Goal: Information Seeking & Learning: Learn about a topic

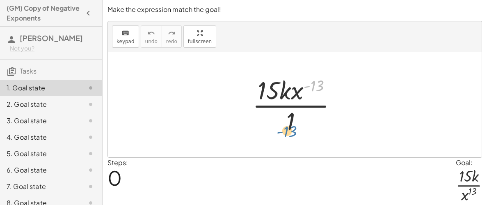
drag, startPoint x: 321, startPoint y: 81, endPoint x: 294, endPoint y: 126, distance: 53.0
click at [294, 126] on div at bounding box center [298, 104] width 100 height 63
drag, startPoint x: 296, startPoint y: 92, endPoint x: 301, endPoint y: 87, distance: 6.7
click at [301, 87] on div at bounding box center [298, 104] width 100 height 63
drag, startPoint x: 297, startPoint y: 91, endPoint x: 264, endPoint y: 94, distance: 33.8
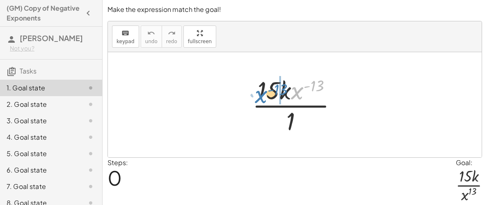
click at [264, 94] on div at bounding box center [298, 104] width 100 height 63
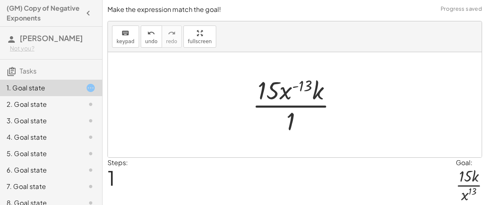
click at [301, 83] on div at bounding box center [298, 104] width 100 height 63
click at [292, 86] on div at bounding box center [298, 104] width 100 height 63
click at [328, 94] on div at bounding box center [298, 104] width 100 height 63
drag, startPoint x: 290, startPoint y: 116, endPoint x: 301, endPoint y: 82, distance: 35.5
click at [301, 82] on div at bounding box center [298, 104] width 100 height 63
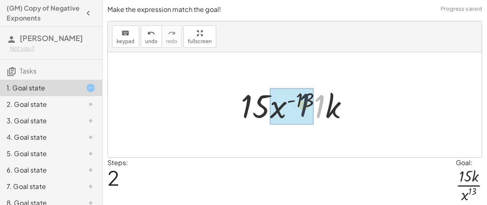
drag, startPoint x: 324, startPoint y: 107, endPoint x: 304, endPoint y: 105, distance: 20.2
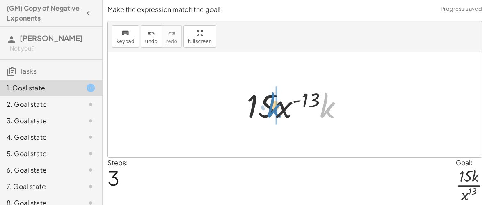
drag, startPoint x: 330, startPoint y: 110, endPoint x: 277, endPoint y: 109, distance: 53.0
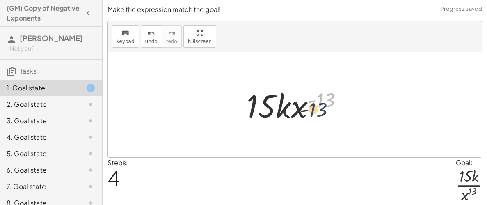
drag, startPoint x: 319, startPoint y: 104, endPoint x: 310, endPoint y: 114, distance: 13.4
click at [310, 114] on div at bounding box center [298, 105] width 111 height 42
drag, startPoint x: 321, startPoint y: 93, endPoint x: 299, endPoint y: 101, distance: 23.9
click at [299, 101] on div at bounding box center [298, 105] width 111 height 42
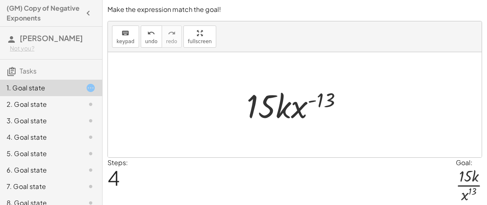
click at [322, 95] on div at bounding box center [298, 105] width 111 height 42
click at [301, 107] on div at bounding box center [298, 105] width 111 height 42
click at [283, 109] on div at bounding box center [298, 105] width 111 height 42
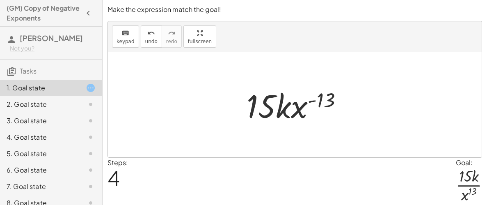
click at [283, 109] on div at bounding box center [298, 105] width 111 height 42
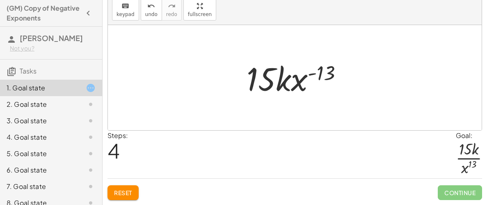
click at [116, 183] on div "Reset Continue" at bounding box center [295, 189] width 375 height 22
click at [118, 188] on button "Reset" at bounding box center [123, 192] width 31 height 15
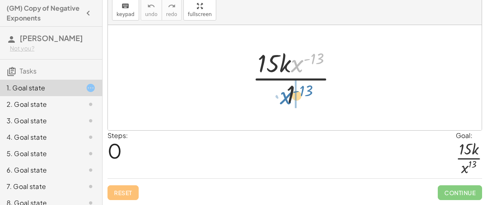
drag, startPoint x: 297, startPoint y: 72, endPoint x: 285, endPoint y: 104, distance: 34.2
click at [285, 104] on div at bounding box center [298, 77] width 100 height 63
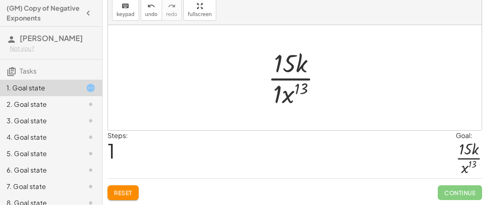
click at [278, 88] on div at bounding box center [298, 77] width 68 height 63
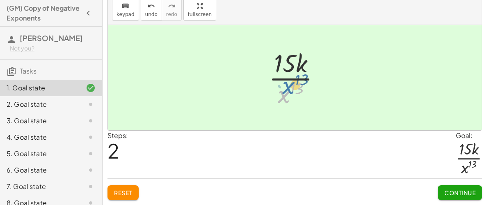
drag, startPoint x: 278, startPoint y: 88, endPoint x: 284, endPoint y: 78, distance: 11.6
click at [284, 78] on div at bounding box center [298, 77] width 67 height 63
click at [450, 190] on span "Continue" at bounding box center [460, 192] width 31 height 7
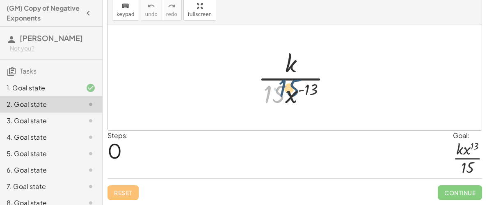
drag, startPoint x: 279, startPoint y: 92, endPoint x: 285, endPoint y: 94, distance: 6.3
click at [285, 94] on div at bounding box center [298, 77] width 88 height 63
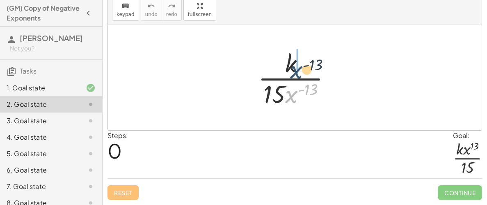
drag, startPoint x: 292, startPoint y: 94, endPoint x: 296, endPoint y: 67, distance: 27.5
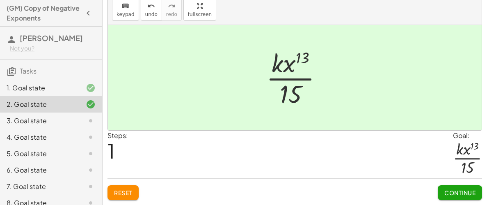
click at [446, 186] on button "Continue" at bounding box center [460, 192] width 44 height 15
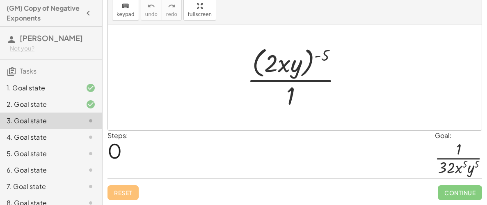
click at [319, 49] on div at bounding box center [298, 77] width 110 height 67
drag, startPoint x: 320, startPoint y: 53, endPoint x: 264, endPoint y: 64, distance: 57.0
click at [264, 64] on div at bounding box center [298, 77] width 110 height 67
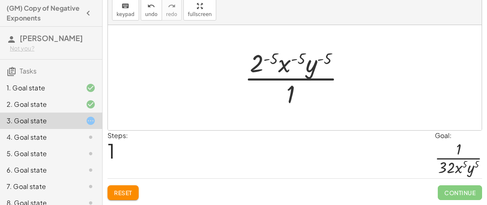
click at [267, 55] on div at bounding box center [298, 77] width 115 height 63
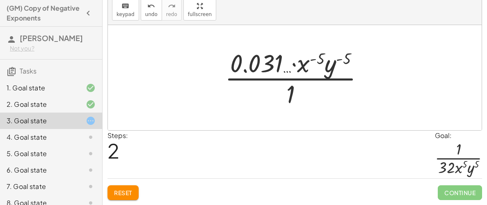
click at [317, 61] on div at bounding box center [298, 77] width 154 height 63
click at [316, 58] on div at bounding box center [298, 77] width 154 height 63
click at [299, 62] on div at bounding box center [298, 77] width 154 height 63
click at [269, 65] on div at bounding box center [298, 77] width 154 height 63
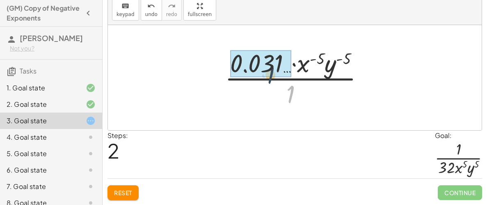
drag, startPoint x: 297, startPoint y: 99, endPoint x: 274, endPoint y: 78, distance: 31.1
click at [274, 78] on div at bounding box center [298, 77] width 154 height 63
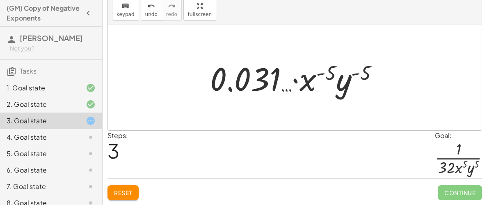
click at [274, 81] on div at bounding box center [298, 78] width 184 height 42
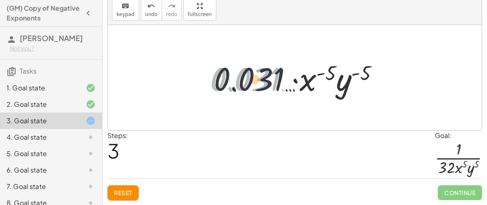
drag, startPoint x: 223, startPoint y: 80, endPoint x: 237, endPoint y: 80, distance: 13.6
click at [237, 80] on div at bounding box center [298, 78] width 184 height 42
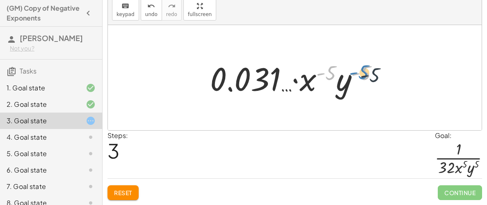
drag, startPoint x: 331, startPoint y: 80, endPoint x: 365, endPoint y: 80, distance: 33.7
click at [365, 80] on div at bounding box center [298, 78] width 184 height 42
click at [357, 73] on div at bounding box center [298, 78] width 184 height 42
drag, startPoint x: 357, startPoint y: 73, endPoint x: 324, endPoint y: 71, distance: 33.3
click at [324, 71] on div at bounding box center [298, 78] width 184 height 42
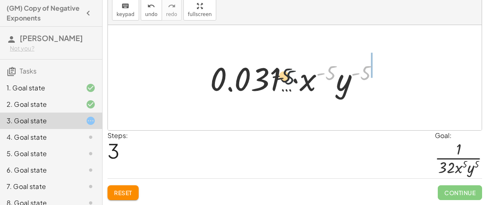
drag, startPoint x: 364, startPoint y: 78, endPoint x: 229, endPoint y: 81, distance: 134.7
click at [229, 81] on div at bounding box center [298, 78] width 184 height 42
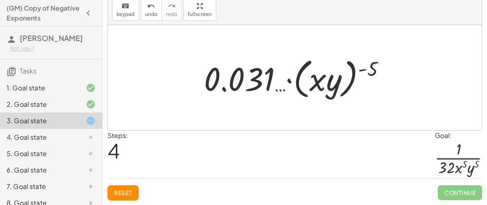
click at [323, 76] on div at bounding box center [298, 77] width 197 height 47
drag, startPoint x: 369, startPoint y: 72, endPoint x: 330, endPoint y: 85, distance: 41.0
click at [330, 85] on div at bounding box center [298, 77] width 197 height 47
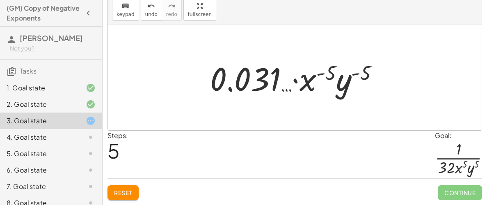
click at [121, 193] on span "Reset" at bounding box center [123, 192] width 18 height 7
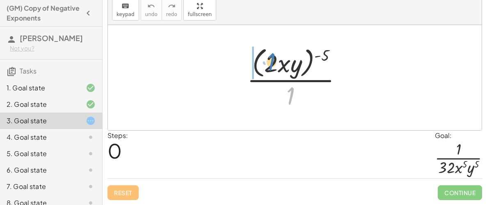
drag, startPoint x: 294, startPoint y: 90, endPoint x: 274, endPoint y: 56, distance: 38.8
click at [274, 56] on div at bounding box center [298, 77] width 110 height 67
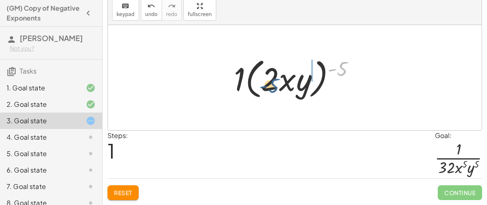
drag, startPoint x: 346, startPoint y: 63, endPoint x: 275, endPoint y: 79, distance: 72.8
click at [275, 79] on div at bounding box center [298, 77] width 136 height 47
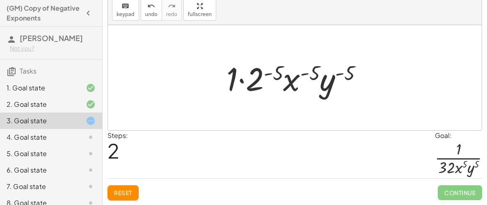
click at [239, 83] on div at bounding box center [298, 78] width 151 height 42
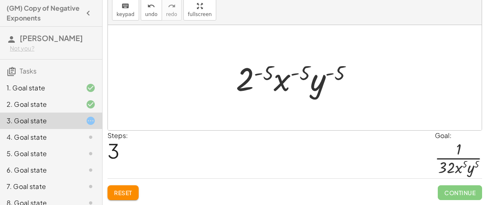
click at [264, 70] on div at bounding box center [298, 78] width 132 height 42
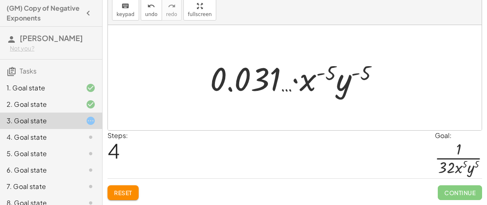
click at [328, 76] on div at bounding box center [298, 78] width 184 height 42
click at [328, 74] on div at bounding box center [298, 78] width 184 height 42
drag, startPoint x: 273, startPoint y: 78, endPoint x: 253, endPoint y: 44, distance: 40.3
click at [253, 44] on div "· ( · 2 · x · y ) ( - 5 ) · 1 · 1 · ( · 2 · x · y ) ( - 5 ) · 1 · 2 ( - 5 ) · x…" at bounding box center [295, 77] width 374 height 105
click at [132, 196] on span "Reset" at bounding box center [123, 192] width 18 height 7
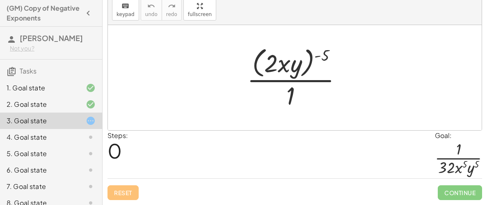
click at [291, 65] on div at bounding box center [298, 77] width 110 height 67
click at [293, 67] on div at bounding box center [298, 77] width 110 height 67
click at [315, 53] on div at bounding box center [298, 77] width 110 height 67
drag, startPoint x: 327, startPoint y: 55, endPoint x: 271, endPoint y: 64, distance: 56.6
click at [271, 64] on div at bounding box center [298, 77] width 110 height 67
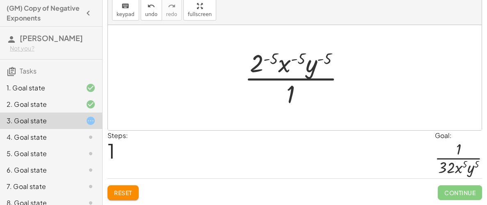
click at [326, 58] on div at bounding box center [298, 77] width 115 height 63
drag, startPoint x: 326, startPoint y: 59, endPoint x: 299, endPoint y: 58, distance: 26.7
click at [299, 58] on div at bounding box center [298, 77] width 115 height 63
drag, startPoint x: 271, startPoint y: 55, endPoint x: 314, endPoint y: 51, distance: 42.5
click at [314, 51] on div at bounding box center [298, 77] width 115 height 63
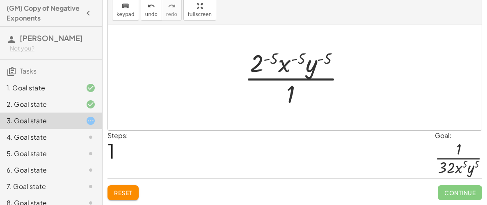
click at [269, 57] on div at bounding box center [298, 77] width 115 height 63
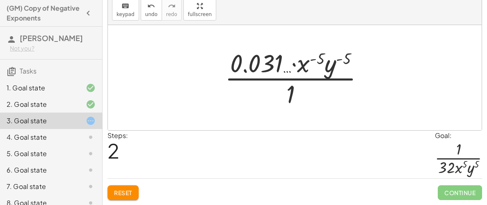
click at [280, 67] on div at bounding box center [298, 77] width 154 height 63
drag, startPoint x: 288, startPoint y: 87, endPoint x: 287, endPoint y: 52, distance: 34.9
click at [287, 52] on div at bounding box center [298, 77] width 154 height 63
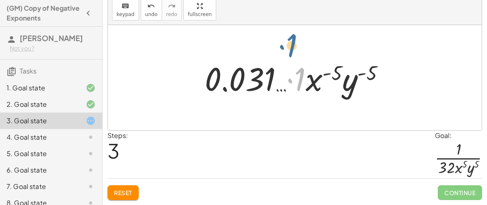
drag, startPoint x: 302, startPoint y: 78, endPoint x: 293, endPoint y: 44, distance: 34.9
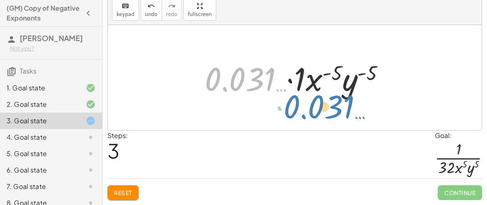
drag, startPoint x: 253, startPoint y: 76, endPoint x: 332, endPoint y: 105, distance: 84.2
click at [332, 105] on div "· ( · 2 · x · y ) ( - 5 ) · 1 · 2 ( - 5 ) · x ( - 5 ) · y ( - 5 ) · 1 · 0.031 ……" at bounding box center [295, 77] width 374 height 105
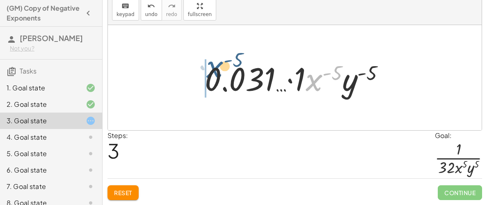
drag, startPoint x: 309, startPoint y: 78, endPoint x: 209, endPoint y: 65, distance: 101.1
click at [209, 65] on div at bounding box center [298, 78] width 195 height 42
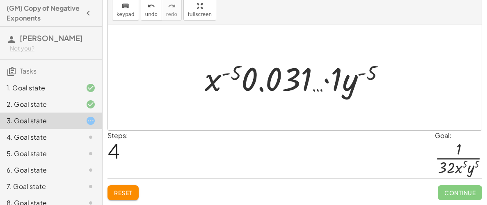
click at [237, 79] on div at bounding box center [298, 78] width 195 height 42
drag, startPoint x: 364, startPoint y: 75, endPoint x: 228, endPoint y: 73, distance: 136.4
click at [228, 73] on div at bounding box center [298, 78] width 195 height 42
click at [132, 189] on span "Reset" at bounding box center [123, 192] width 18 height 7
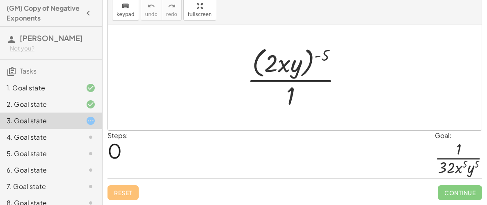
click at [287, 62] on div at bounding box center [298, 77] width 110 height 67
drag, startPoint x: 293, startPoint y: 94, endPoint x: 288, endPoint y: 66, distance: 28.8
click at [288, 66] on div at bounding box center [298, 77] width 110 height 67
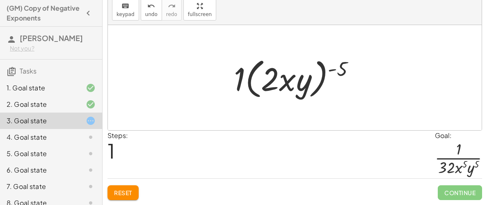
click at [287, 78] on div at bounding box center [298, 77] width 136 height 47
drag, startPoint x: 336, startPoint y: 69, endPoint x: 307, endPoint y: 77, distance: 30.6
click at [307, 77] on div at bounding box center [298, 77] width 136 height 47
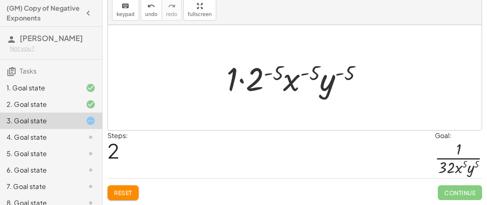
click at [126, 189] on span "Reset" at bounding box center [123, 192] width 18 height 7
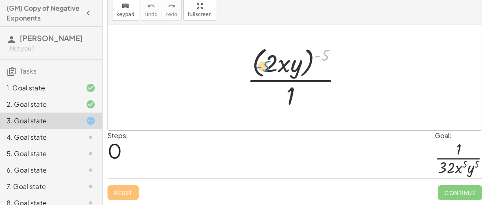
drag, startPoint x: 324, startPoint y: 55, endPoint x: 264, endPoint y: 65, distance: 60.8
click at [264, 65] on div at bounding box center [298, 77] width 110 height 67
drag, startPoint x: 324, startPoint y: 53, endPoint x: 304, endPoint y: 50, distance: 20.3
click at [304, 50] on div at bounding box center [298, 77] width 110 height 67
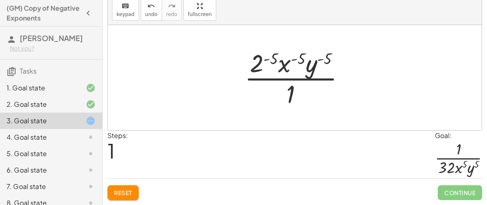
click at [283, 60] on div at bounding box center [298, 77] width 115 height 63
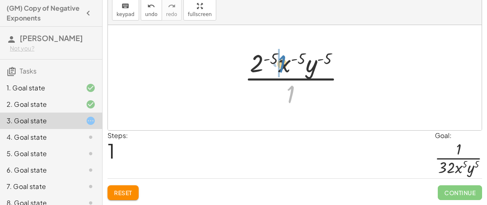
drag, startPoint x: 290, startPoint y: 87, endPoint x: 276, endPoint y: 54, distance: 35.9
click at [276, 54] on div at bounding box center [298, 77] width 115 height 63
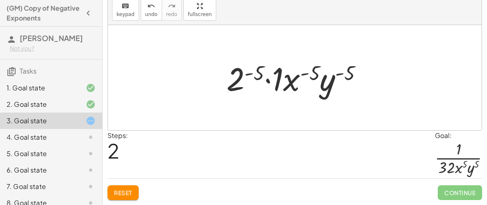
click at [269, 80] on div at bounding box center [298, 78] width 151 height 42
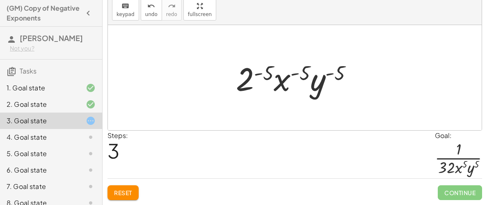
click at [291, 86] on div at bounding box center [298, 78] width 132 height 42
drag, startPoint x: 298, startPoint y: 76, endPoint x: 286, endPoint y: 80, distance: 12.9
click at [286, 80] on div at bounding box center [298, 78] width 132 height 42
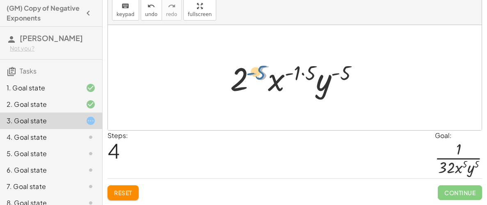
drag, startPoint x: 264, startPoint y: 70, endPoint x: 271, endPoint y: 69, distance: 7.2
click at [271, 69] on div at bounding box center [297, 78] width 143 height 42
drag, startPoint x: 345, startPoint y: 67, endPoint x: 329, endPoint y: 77, distance: 19.5
click at [329, 77] on div at bounding box center [297, 78] width 143 height 42
click at [348, 70] on div at bounding box center [297, 78] width 143 height 42
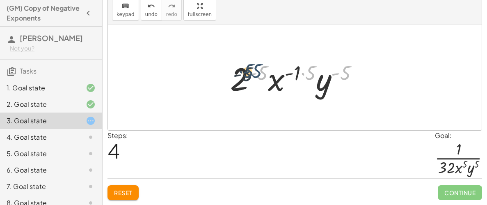
drag, startPoint x: 348, startPoint y: 70, endPoint x: 258, endPoint y: 68, distance: 90.0
click at [258, 68] on div at bounding box center [297, 78] width 143 height 42
click at [245, 72] on div at bounding box center [297, 78] width 143 height 42
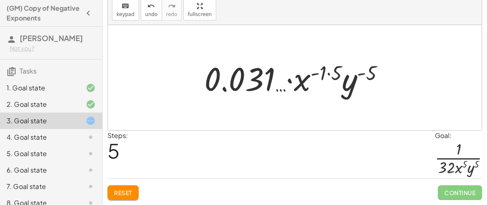
click at [321, 67] on div at bounding box center [297, 78] width 195 height 42
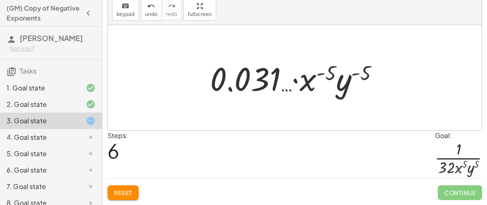
click at [303, 80] on div at bounding box center [298, 78] width 184 height 42
click at [299, 80] on div at bounding box center [298, 78] width 184 height 42
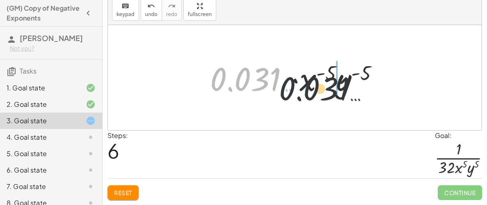
drag, startPoint x: 255, startPoint y: 75, endPoint x: 334, endPoint y: 86, distance: 79.2
click at [334, 86] on div at bounding box center [298, 78] width 184 height 42
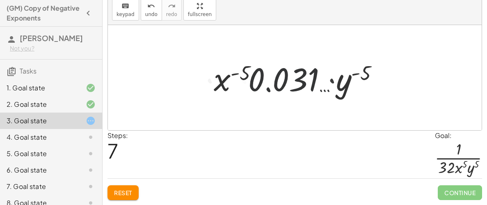
click at [352, 89] on div at bounding box center [298, 78] width 184 height 42
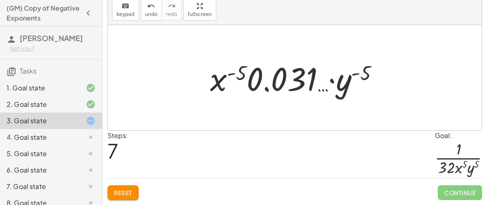
click at [352, 89] on div at bounding box center [298, 78] width 184 height 42
click at [266, 61] on div at bounding box center [298, 78] width 184 height 42
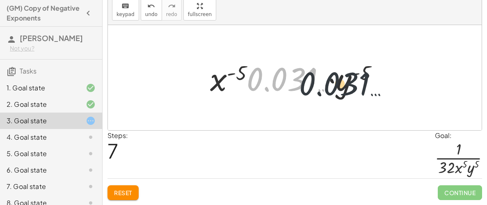
drag, startPoint x: 275, startPoint y: 76, endPoint x: 340, endPoint y: 84, distance: 65.3
click at [340, 84] on div at bounding box center [298, 78] width 184 height 42
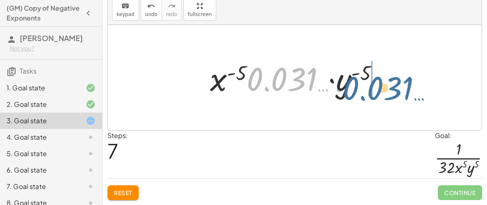
drag, startPoint x: 278, startPoint y: 81, endPoint x: 369, endPoint y: 82, distance: 91.6
click at [369, 82] on div at bounding box center [298, 78] width 184 height 42
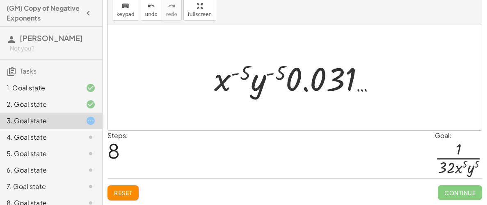
click at [257, 81] on div at bounding box center [298, 78] width 176 height 42
click at [124, 184] on div "Reset Continue" at bounding box center [295, 189] width 375 height 22
click at [111, 188] on button "Reset" at bounding box center [123, 192] width 31 height 15
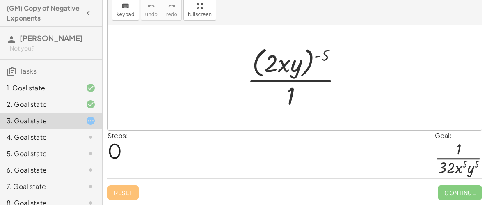
click at [44, 68] on h3 "Tasks" at bounding box center [51, 68] width 102 height 17
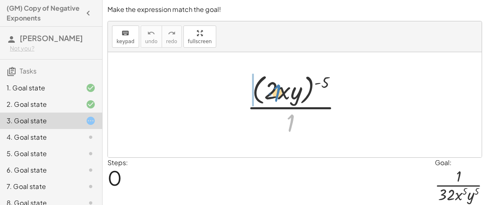
drag, startPoint x: 293, startPoint y: 120, endPoint x: 282, endPoint y: 90, distance: 31.8
click at [278, 90] on div at bounding box center [298, 104] width 110 height 67
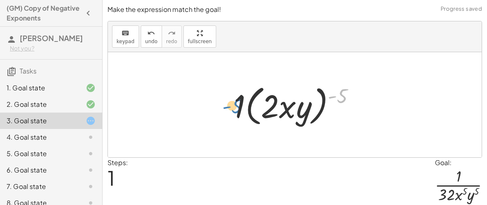
drag, startPoint x: 333, startPoint y: 96, endPoint x: 228, endPoint y: 106, distance: 106.0
drag, startPoint x: 337, startPoint y: 92, endPoint x: 278, endPoint y: 103, distance: 60.1
click at [278, 103] on div at bounding box center [298, 104] width 136 height 47
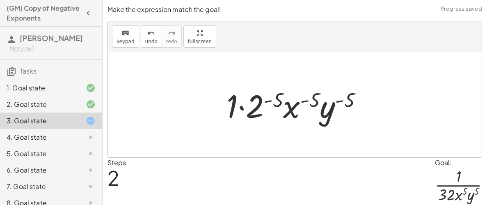
click at [241, 105] on div at bounding box center [298, 105] width 151 height 42
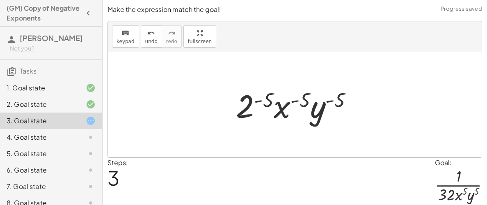
click at [262, 101] on div at bounding box center [298, 105] width 132 height 42
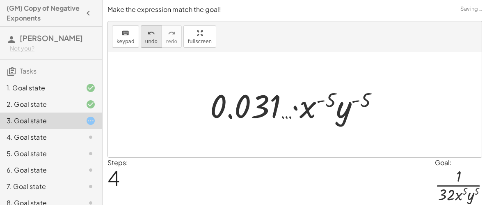
click at [145, 39] on span "undo" at bounding box center [151, 42] width 12 height 6
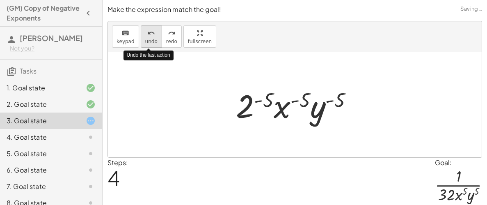
click at [145, 39] on span "undo" at bounding box center [151, 42] width 12 height 6
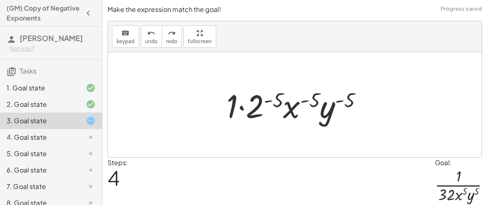
click at [264, 100] on div at bounding box center [298, 105] width 151 height 42
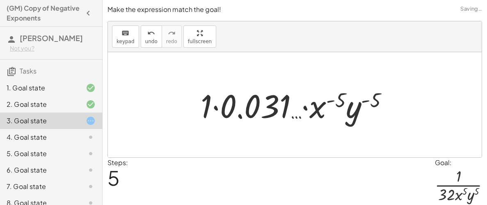
click at [222, 101] on div at bounding box center [298, 105] width 203 height 42
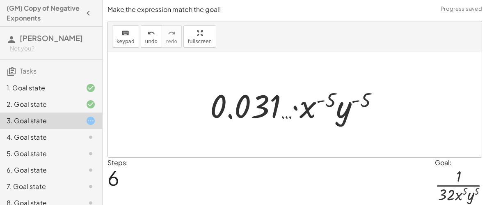
click at [331, 90] on div at bounding box center [298, 105] width 184 height 42
click at [152, 45] on button "undo undo" at bounding box center [151, 36] width 21 height 22
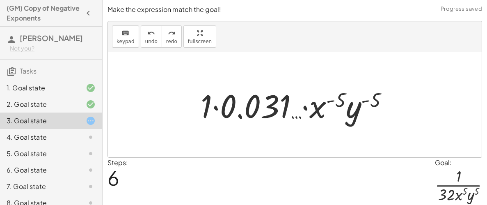
scroll to position [27, 0]
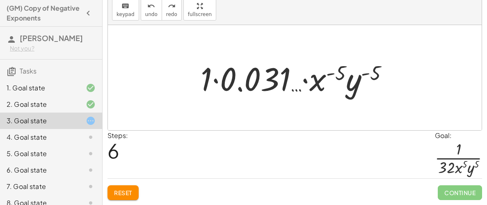
click at [124, 196] on span "Reset" at bounding box center [123, 192] width 18 height 7
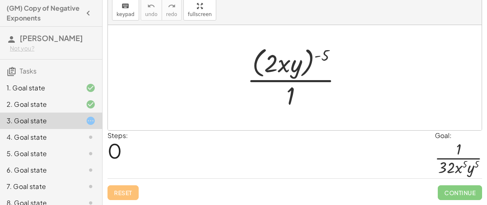
click at [288, 58] on div at bounding box center [298, 77] width 110 height 67
click at [288, 59] on div at bounding box center [298, 77] width 110 height 67
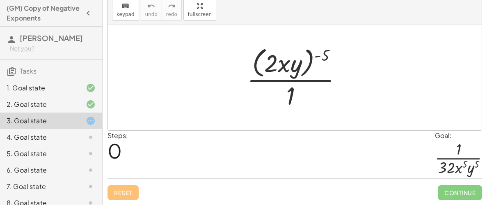
click at [288, 59] on div at bounding box center [298, 77] width 110 height 67
drag, startPoint x: 318, startPoint y: 51, endPoint x: 259, endPoint y: 60, distance: 59.4
click at [259, 60] on div at bounding box center [298, 77] width 110 height 67
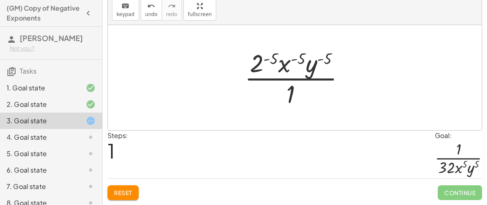
click at [262, 60] on div at bounding box center [298, 77] width 115 height 63
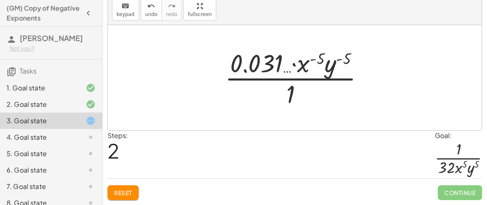
click at [267, 69] on div at bounding box center [298, 77] width 154 height 63
click at [299, 66] on div at bounding box center [298, 77] width 154 height 63
drag, startPoint x: 290, startPoint y: 95, endPoint x: 276, endPoint y: 65, distance: 33.3
click at [276, 65] on div at bounding box center [298, 77] width 154 height 63
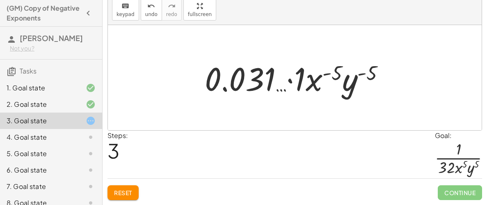
click at [298, 81] on div at bounding box center [298, 78] width 195 height 42
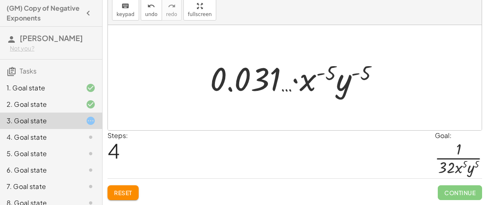
click at [202, 74] on div "· ( · 2 · x · y ) ( - 5 ) · 1 · 2 ( - 5 ) · x ( - 5 ) · y ( - 5 ) · 1 · 0.031 ……" at bounding box center [295, 78] width 194 height 46
click at [216, 78] on div at bounding box center [298, 78] width 184 height 42
click at [253, 84] on div at bounding box center [298, 78] width 184 height 42
click at [370, 91] on div at bounding box center [298, 78] width 184 height 42
click at [309, 76] on div at bounding box center [298, 78] width 184 height 42
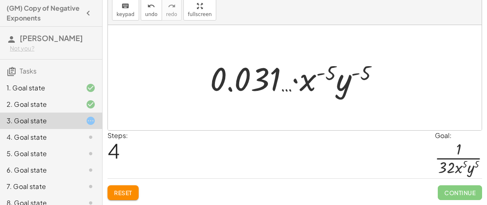
click at [359, 80] on div at bounding box center [298, 78] width 184 height 42
drag, startPoint x: 367, startPoint y: 74, endPoint x: 330, endPoint y: 78, distance: 37.1
click at [330, 78] on div at bounding box center [298, 78] width 184 height 42
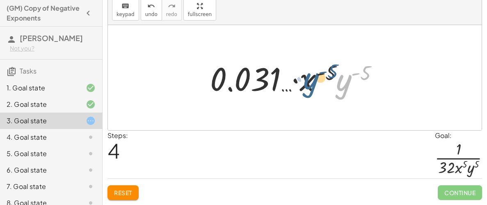
drag, startPoint x: 346, startPoint y: 81, endPoint x: 310, endPoint y: 80, distance: 35.4
click at [310, 80] on div at bounding box center [298, 78] width 184 height 42
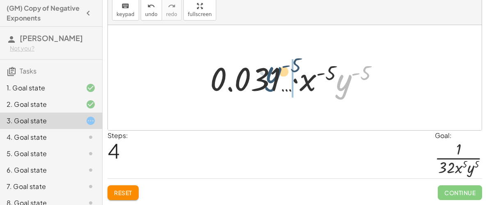
drag, startPoint x: 348, startPoint y: 87, endPoint x: 271, endPoint y: 78, distance: 77.7
click at [271, 78] on div at bounding box center [298, 78] width 184 height 42
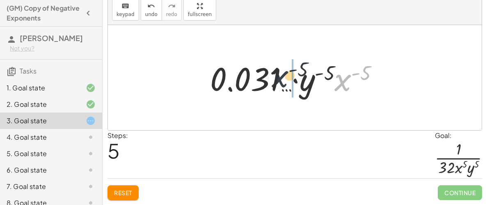
drag, startPoint x: 338, startPoint y: 85, endPoint x: 274, endPoint y: 81, distance: 64.6
click at [274, 81] on div at bounding box center [298, 78] width 184 height 42
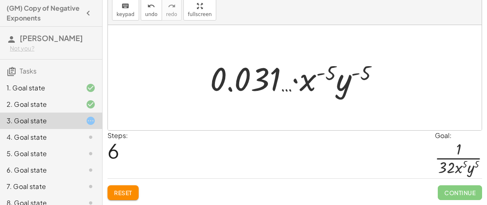
click at [295, 81] on div at bounding box center [298, 78] width 184 height 42
click at [255, 83] on div at bounding box center [298, 78] width 184 height 42
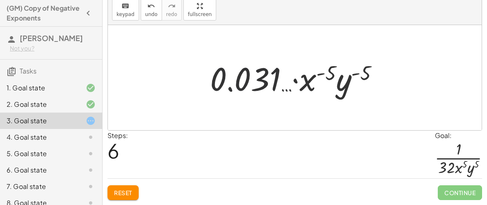
click at [255, 83] on div at bounding box center [298, 78] width 184 height 42
click at [124, 12] on span "keypad" at bounding box center [126, 14] width 18 height 6
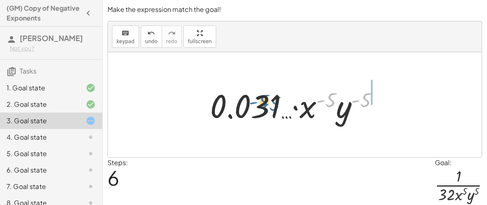
drag, startPoint x: 382, startPoint y: 97, endPoint x: 256, endPoint y: 93, distance: 125.3
click at [256, 93] on div at bounding box center [298, 105] width 184 height 42
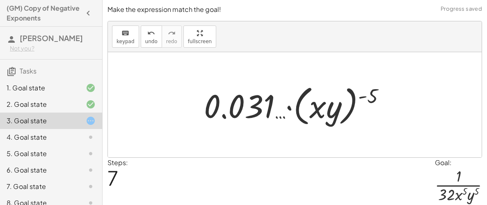
click at [331, 113] on div at bounding box center [298, 104] width 197 height 47
drag, startPoint x: 368, startPoint y: 97, endPoint x: 315, endPoint y: 122, distance: 58.6
click at [315, 122] on div at bounding box center [298, 104] width 197 height 47
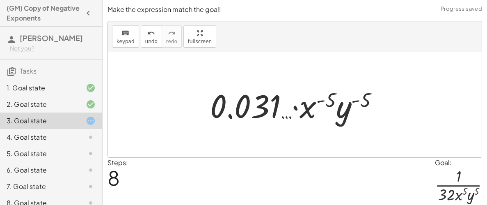
click at [287, 117] on div at bounding box center [298, 105] width 184 height 42
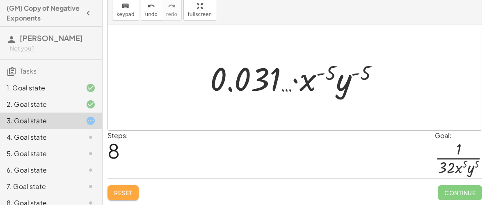
click at [127, 193] on span "Reset" at bounding box center [123, 192] width 18 height 7
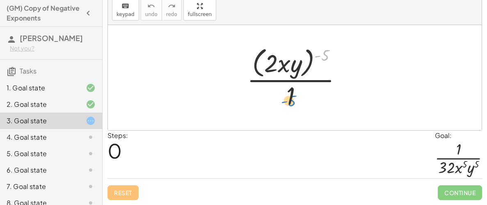
drag, startPoint x: 324, startPoint y: 57, endPoint x: 288, endPoint y: 99, distance: 54.2
click at [288, 99] on div at bounding box center [298, 77] width 110 height 67
drag, startPoint x: 327, startPoint y: 54, endPoint x: 273, endPoint y: 63, distance: 54.6
click at [273, 63] on div at bounding box center [298, 77] width 110 height 67
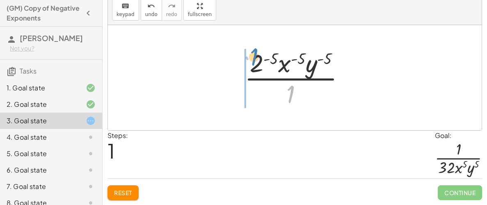
drag, startPoint x: 293, startPoint y: 92, endPoint x: 240, endPoint y: 57, distance: 63.7
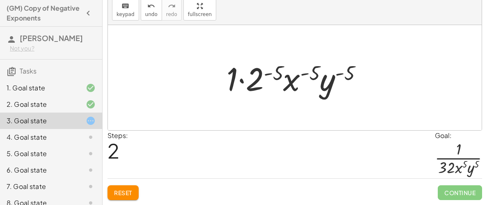
click at [250, 80] on div at bounding box center [298, 78] width 151 height 42
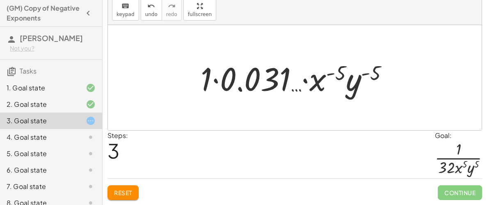
click at [218, 78] on div at bounding box center [298, 78] width 203 height 42
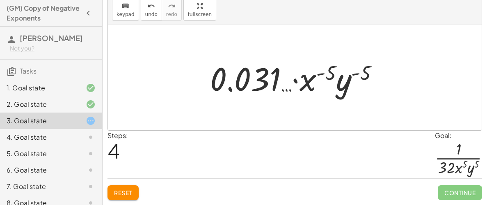
click at [131, 178] on div "Reset Continue" at bounding box center [295, 189] width 375 height 22
click at [124, 202] on div "Make the expression match the goal! keyboard keypad undo undo redo redo fullscr…" at bounding box center [295, 89] width 385 height 232
click at [122, 199] on button "Reset" at bounding box center [123, 192] width 31 height 15
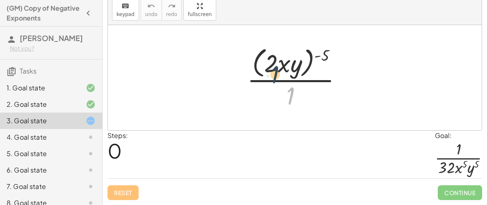
drag, startPoint x: 289, startPoint y: 88, endPoint x: 271, endPoint y: 65, distance: 28.7
click at [271, 65] on div at bounding box center [298, 77] width 110 height 67
drag, startPoint x: 288, startPoint y: 93, endPoint x: 261, endPoint y: 58, distance: 44.8
click at [261, 58] on div at bounding box center [298, 77] width 110 height 67
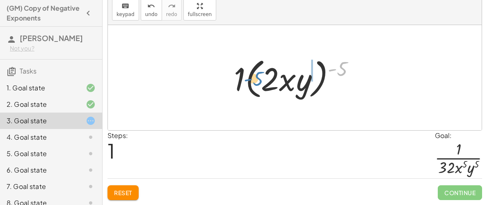
drag, startPoint x: 339, startPoint y: 72, endPoint x: 277, endPoint y: 83, distance: 62.9
click at [277, 83] on div at bounding box center [298, 77] width 136 height 47
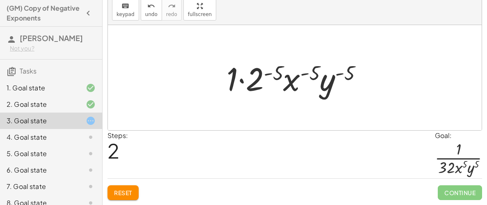
click at [277, 83] on div at bounding box center [298, 78] width 151 height 42
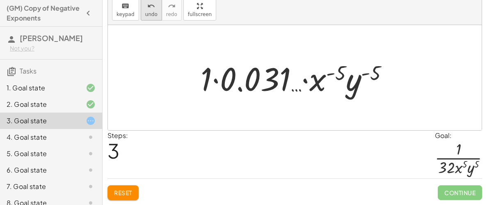
click at [147, 6] on icon "undo" at bounding box center [151, 6] width 8 height 10
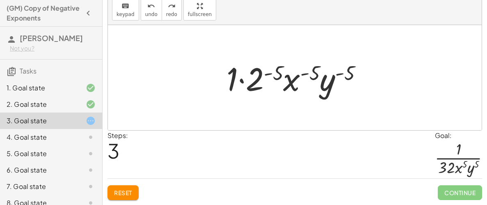
click at [241, 82] on div at bounding box center [298, 78] width 151 height 42
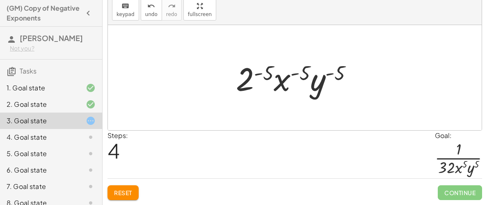
click at [244, 84] on div at bounding box center [298, 78] width 132 height 42
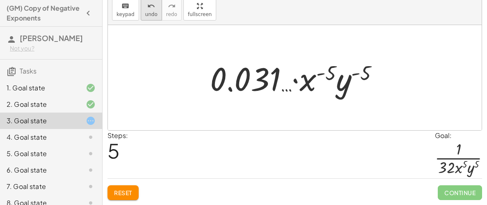
click at [147, 11] on span "undo" at bounding box center [151, 14] width 12 height 6
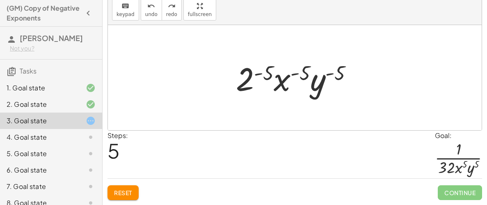
click at [305, 69] on div at bounding box center [298, 78] width 132 height 42
click at [336, 78] on div at bounding box center [298, 78] width 132 height 42
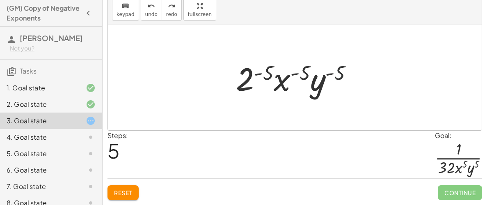
click at [336, 78] on div at bounding box center [298, 78] width 132 height 42
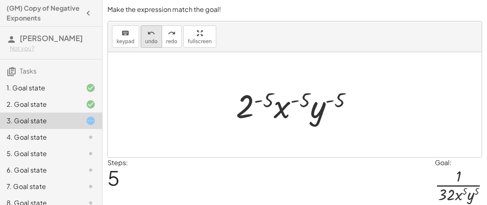
click at [147, 32] on icon "undo" at bounding box center [151, 33] width 8 height 10
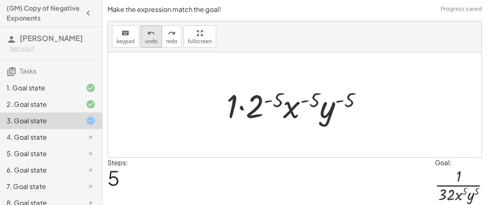
click at [141, 31] on button "undo undo" at bounding box center [151, 36] width 21 height 22
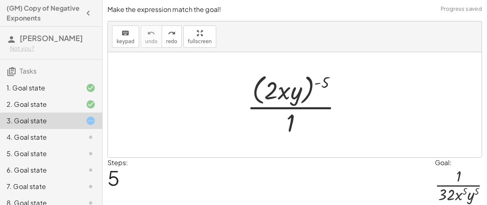
click at [288, 125] on div at bounding box center [298, 104] width 110 height 67
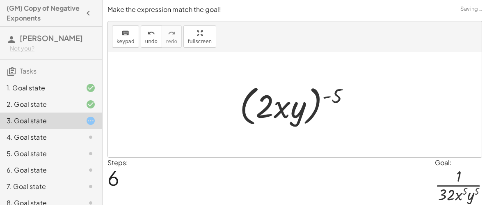
click at [288, 112] on div at bounding box center [298, 104] width 125 height 47
drag, startPoint x: 336, startPoint y: 96, endPoint x: 264, endPoint y: 106, distance: 72.2
click at [264, 106] on div at bounding box center [298, 104] width 125 height 47
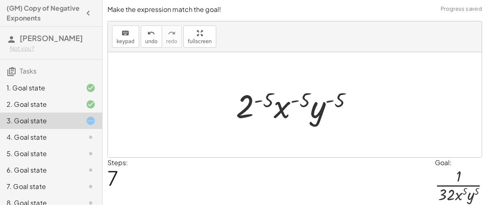
click at [264, 103] on div at bounding box center [298, 105] width 132 height 42
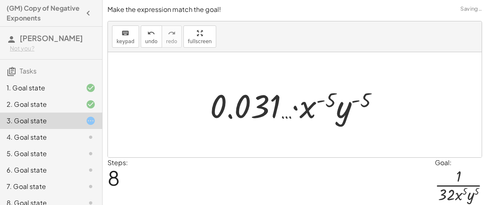
click at [309, 98] on div at bounding box center [298, 105] width 184 height 42
click at [334, 102] on div at bounding box center [298, 105] width 184 height 42
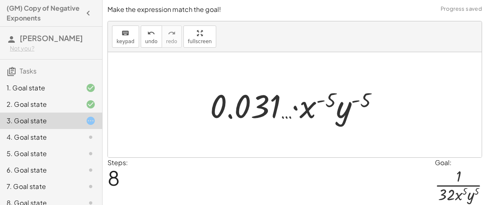
click at [334, 102] on div at bounding box center [298, 105] width 184 height 42
click at [299, 106] on div at bounding box center [298, 105] width 184 height 42
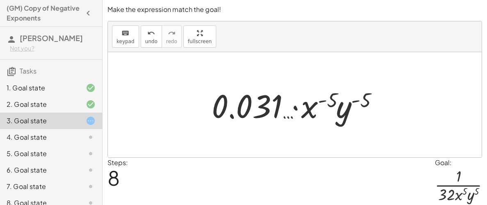
click at [294, 112] on div at bounding box center [298, 105] width 184 height 42
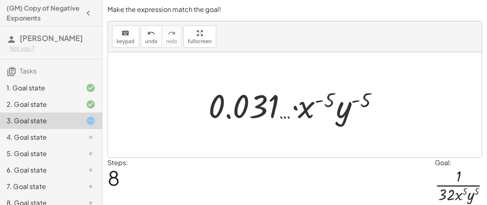
click at [294, 112] on div at bounding box center [298, 105] width 184 height 42
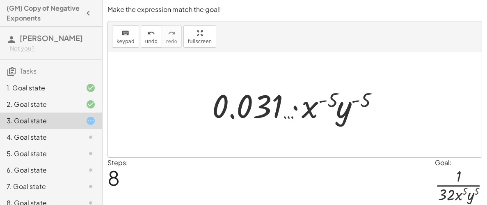
click at [294, 112] on div at bounding box center [298, 105] width 184 height 42
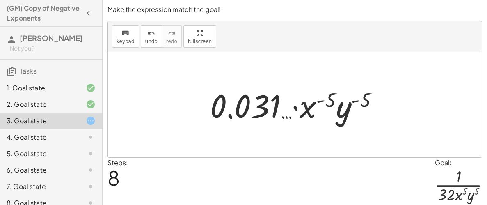
click at [294, 112] on div at bounding box center [298, 105] width 184 height 42
drag, startPoint x: 368, startPoint y: 105, endPoint x: 308, endPoint y: 105, distance: 59.5
click at [308, 105] on div at bounding box center [298, 105] width 184 height 42
click at [322, 100] on div at bounding box center [298, 105] width 184 height 42
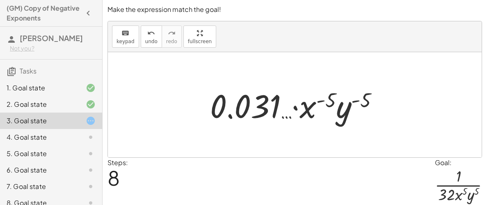
scroll to position [27, 0]
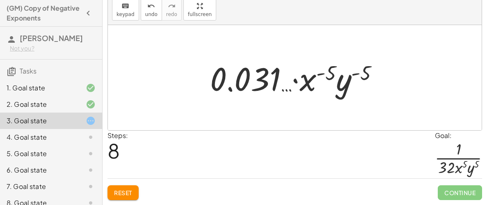
click at [123, 193] on span "Reset" at bounding box center [123, 192] width 18 height 7
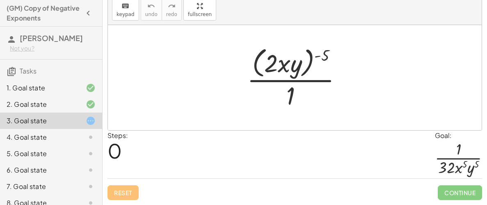
click at [334, 57] on div at bounding box center [298, 77] width 110 height 67
drag, startPoint x: 325, startPoint y: 56, endPoint x: 269, endPoint y: 68, distance: 57.1
click at [269, 68] on div at bounding box center [298, 77] width 110 height 67
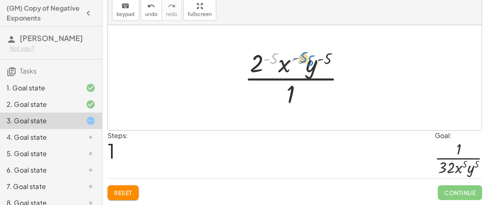
drag, startPoint x: 272, startPoint y: 59, endPoint x: 301, endPoint y: 58, distance: 29.2
click at [301, 58] on div at bounding box center [298, 77] width 115 height 63
drag, startPoint x: 273, startPoint y: 56, endPoint x: 333, endPoint y: 53, distance: 60.0
click at [333, 53] on div at bounding box center [298, 77] width 115 height 63
drag, startPoint x: 259, startPoint y: 60, endPoint x: 284, endPoint y: 97, distance: 44.1
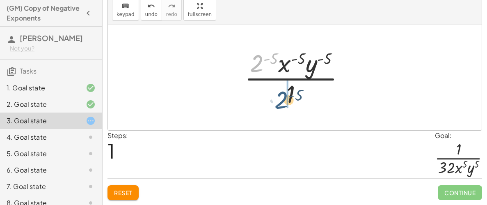
click at [284, 97] on div at bounding box center [298, 77] width 115 height 63
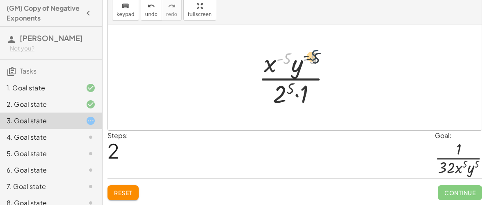
drag, startPoint x: 290, startPoint y: 60, endPoint x: 317, endPoint y: 57, distance: 27.3
click at [317, 57] on div at bounding box center [298, 77] width 87 height 63
drag, startPoint x: 286, startPoint y: 58, endPoint x: 315, endPoint y: 57, distance: 28.3
click at [315, 57] on div at bounding box center [298, 77] width 87 height 63
drag, startPoint x: 293, startPoint y: 68, endPoint x: 308, endPoint y: 96, distance: 31.4
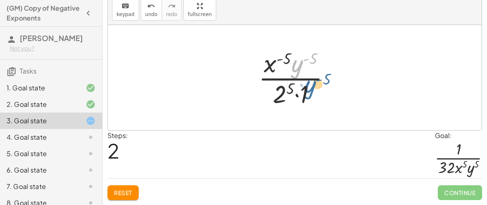
click at [308, 96] on div at bounding box center [298, 77] width 87 height 63
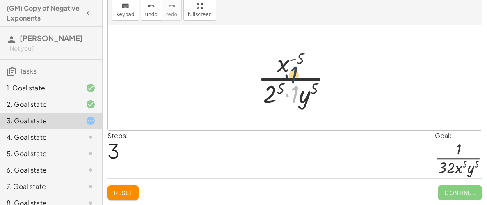
drag, startPoint x: 295, startPoint y: 91, endPoint x: 295, endPoint y: 65, distance: 25.9
click at [295, 65] on div at bounding box center [298, 77] width 89 height 63
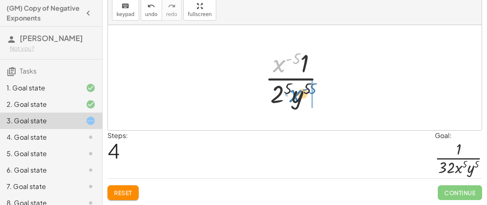
drag, startPoint x: 279, startPoint y: 63, endPoint x: 294, endPoint y: 92, distance: 32.7
click at [294, 92] on div at bounding box center [298, 77] width 74 height 63
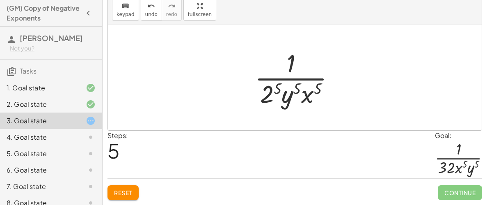
click at [271, 96] on div at bounding box center [298, 77] width 95 height 63
click at [271, 96] on div at bounding box center [298, 77] width 101 height 63
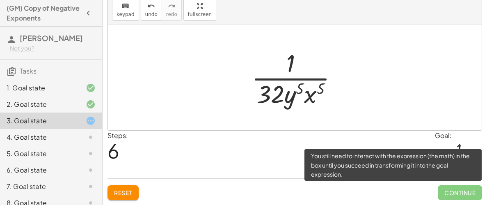
click at [438, 191] on span "Continue" at bounding box center [460, 192] width 44 height 15
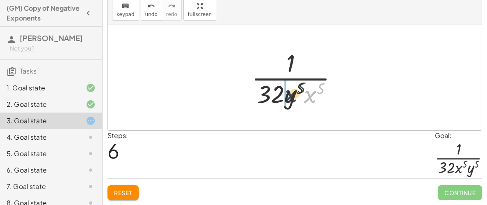
drag, startPoint x: 314, startPoint y: 95, endPoint x: 292, endPoint y: 94, distance: 22.2
click at [292, 94] on div at bounding box center [298, 77] width 101 height 63
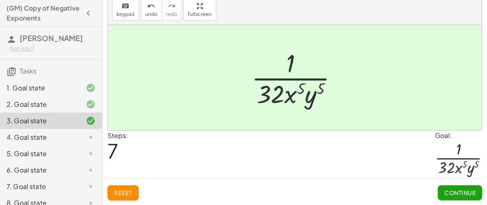
click at [459, 189] on span "Continue" at bounding box center [460, 192] width 31 height 7
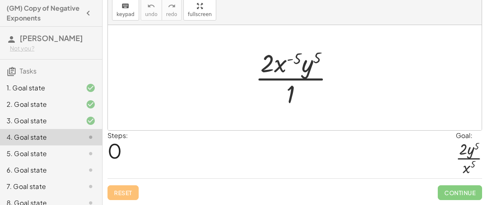
click at [358, 74] on div at bounding box center [295, 77] width 374 height 105
drag, startPoint x: 295, startPoint y: 88, endPoint x: 287, endPoint y: 58, distance: 30.7
click at [287, 58] on div at bounding box center [298, 77] width 94 height 63
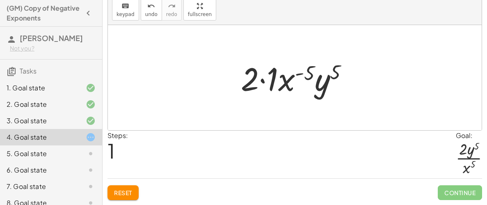
click at [307, 71] on div at bounding box center [298, 78] width 122 height 42
click at [247, 84] on div at bounding box center [298, 78] width 122 height 42
click at [262, 79] on div at bounding box center [298, 78] width 122 height 42
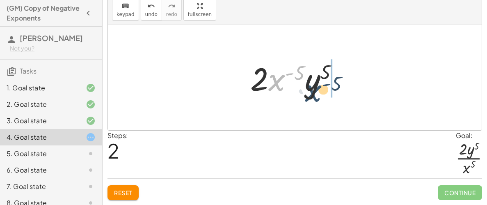
drag, startPoint x: 270, startPoint y: 76, endPoint x: 315, endPoint y: 97, distance: 49.0
click at [315, 97] on div at bounding box center [297, 78] width 103 height 42
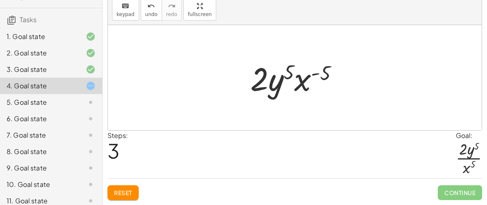
scroll to position [43, 0]
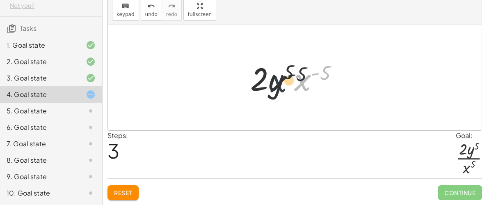
drag, startPoint x: 308, startPoint y: 87, endPoint x: 280, endPoint y: 88, distance: 28.4
click at [280, 88] on div at bounding box center [297, 78] width 103 height 42
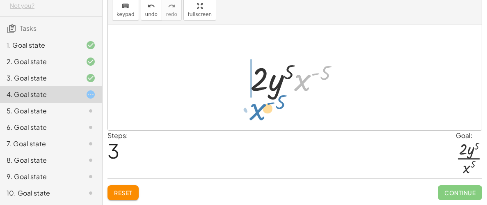
drag, startPoint x: 296, startPoint y: 81, endPoint x: 251, endPoint y: 108, distance: 53.0
click at [251, 108] on div "· 2 · x ( - 5 ) · y 5 · 1 · 2 · 1 · x ( - 5 ) · y 5 · 2 · x ( - 5 ) · y 5 · x (…" at bounding box center [295, 77] width 374 height 105
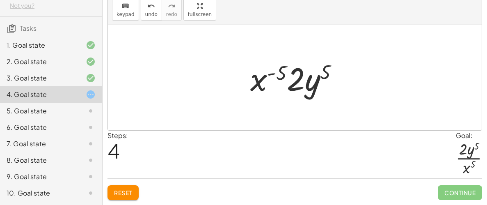
click at [281, 75] on div at bounding box center [297, 78] width 103 height 42
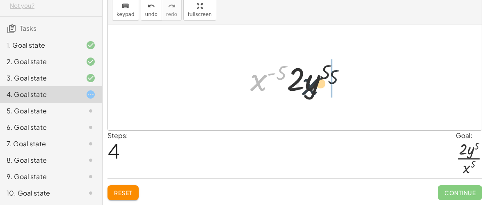
drag, startPoint x: 265, startPoint y: 78, endPoint x: 326, endPoint y: 83, distance: 60.6
click at [326, 83] on div at bounding box center [297, 78] width 103 height 42
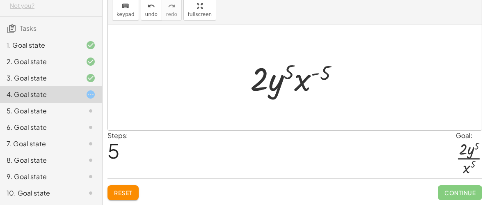
click at [294, 81] on div at bounding box center [297, 78] width 103 height 42
click at [120, 190] on span "Reset" at bounding box center [123, 192] width 18 height 7
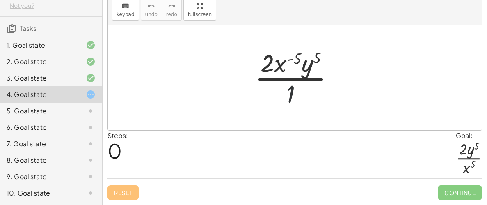
drag, startPoint x: 290, startPoint y: 95, endPoint x: 306, endPoint y: 71, distance: 28.5
click at [306, 71] on div at bounding box center [298, 77] width 94 height 63
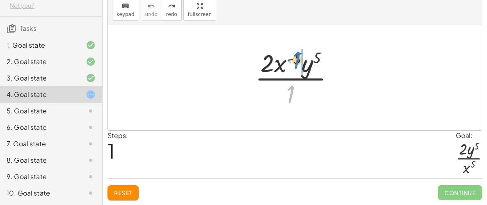
drag, startPoint x: 291, startPoint y: 88, endPoint x: 297, endPoint y: 55, distance: 34.2
click at [297, 55] on div at bounding box center [298, 77] width 94 height 63
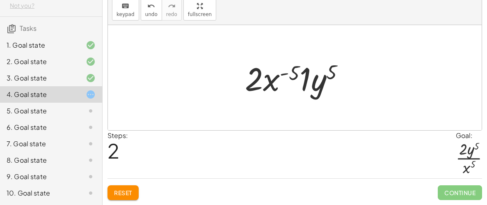
click at [298, 73] on div at bounding box center [298, 78] width 115 height 42
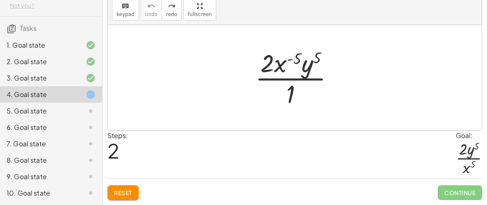
click at [283, 66] on div at bounding box center [298, 77] width 94 height 63
drag, startPoint x: 300, startPoint y: 61, endPoint x: 320, endPoint y: 60, distance: 20.2
click at [320, 60] on div at bounding box center [298, 77] width 94 height 63
drag, startPoint x: 320, startPoint y: 59, endPoint x: 290, endPoint y: 54, distance: 31.2
click at [290, 54] on div at bounding box center [298, 77] width 94 height 63
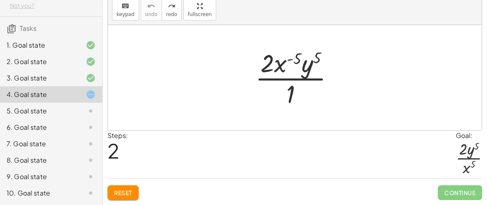
click at [281, 64] on div at bounding box center [298, 77] width 94 height 63
drag, startPoint x: 281, startPoint y: 64, endPoint x: 287, endPoint y: 65, distance: 5.5
click at [287, 65] on div at bounding box center [298, 77] width 94 height 63
drag, startPoint x: 271, startPoint y: 59, endPoint x: 299, endPoint y: 100, distance: 49.8
click at [299, 100] on div at bounding box center [298, 77] width 94 height 63
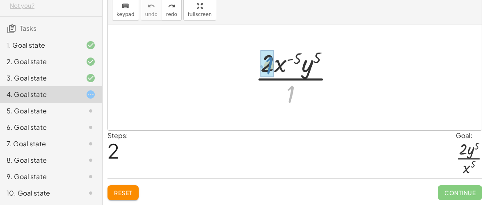
drag, startPoint x: 295, startPoint y: 97, endPoint x: 274, endPoint y: 68, distance: 36.1
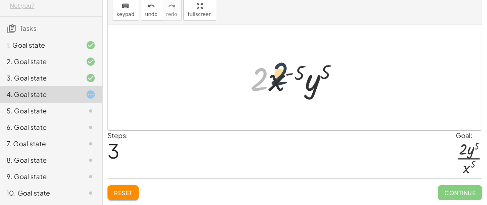
drag, startPoint x: 265, startPoint y: 80, endPoint x: 287, endPoint y: 74, distance: 22.5
click at [287, 74] on div at bounding box center [297, 78] width 103 height 42
drag, startPoint x: 299, startPoint y: 73, endPoint x: 261, endPoint y: 77, distance: 38.0
click at [261, 77] on div at bounding box center [297, 78] width 103 height 42
click at [124, 191] on span "Reset" at bounding box center [123, 192] width 18 height 7
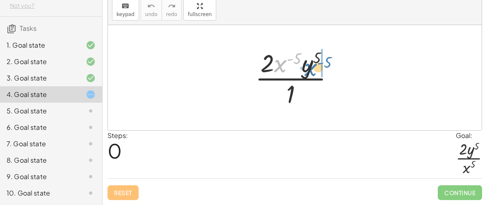
drag, startPoint x: 285, startPoint y: 62, endPoint x: 315, endPoint y: 65, distance: 30.2
click at [315, 65] on div at bounding box center [298, 77] width 94 height 63
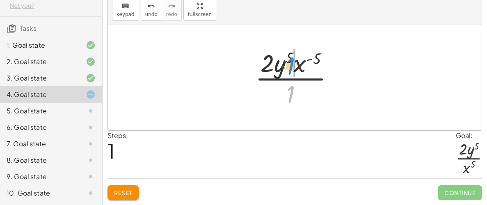
drag, startPoint x: 292, startPoint y: 87, endPoint x: 293, endPoint y: 59, distance: 28.3
click at [293, 59] on div at bounding box center [298, 77] width 94 height 63
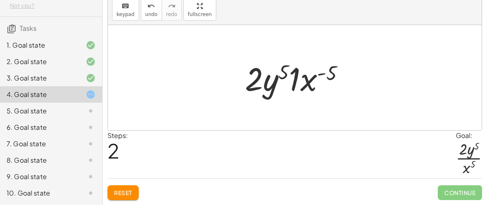
click at [296, 85] on div at bounding box center [298, 78] width 115 height 42
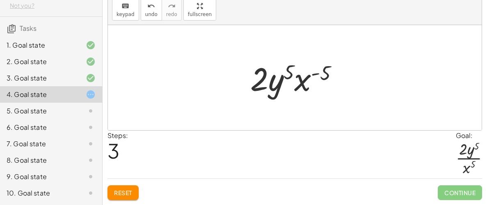
click at [306, 84] on div at bounding box center [297, 78] width 103 height 42
click at [290, 76] on div at bounding box center [297, 78] width 103 height 42
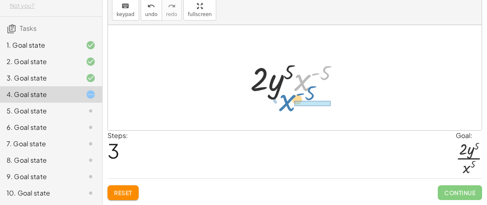
drag, startPoint x: 299, startPoint y: 82, endPoint x: 287, endPoint y: 105, distance: 25.5
click at [287, 105] on div "· 2 · x ( - 5 ) · y 5 · 1 · 2 · y 5 · x ( - 5 ) · 1 · 2 · y 5 · 1 · x ( - 5 ) ·…" at bounding box center [295, 77] width 374 height 105
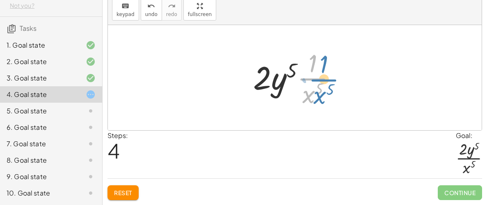
drag, startPoint x: 315, startPoint y: 73, endPoint x: 326, endPoint y: 73, distance: 11.1
click at [326, 73] on div at bounding box center [298, 77] width 98 height 63
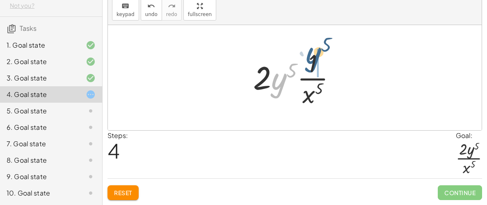
drag, startPoint x: 283, startPoint y: 78, endPoint x: 315, endPoint y: 54, distance: 39.0
click at [315, 54] on div at bounding box center [298, 77] width 98 height 63
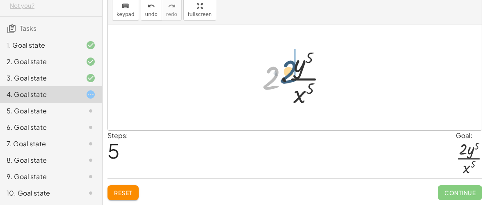
drag, startPoint x: 271, startPoint y: 76, endPoint x: 291, endPoint y: 68, distance: 20.7
click at [291, 68] on div at bounding box center [298, 77] width 80 height 63
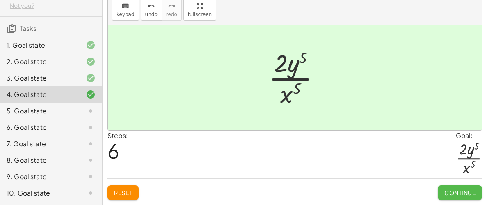
click at [448, 190] on span "Continue" at bounding box center [460, 192] width 31 height 7
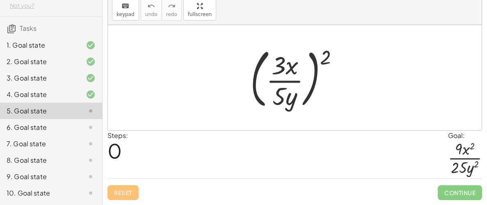
click at [279, 91] on div at bounding box center [297, 78] width 103 height 68
click at [285, 91] on div at bounding box center [297, 78] width 103 height 68
click at [283, 64] on div at bounding box center [297, 78] width 103 height 68
drag, startPoint x: 326, startPoint y: 55, endPoint x: 292, endPoint y: 70, distance: 36.9
click at [292, 70] on div at bounding box center [297, 78] width 103 height 68
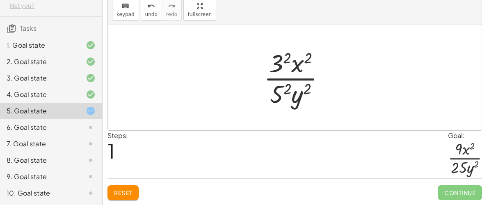
click at [279, 64] on div at bounding box center [298, 77] width 76 height 63
click at [282, 90] on div at bounding box center [298, 77] width 74 height 63
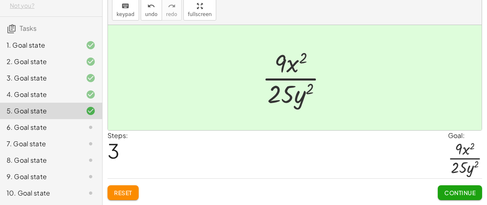
click at [460, 186] on button "Continue" at bounding box center [460, 192] width 44 height 15
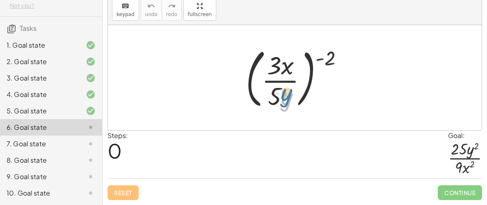
drag, startPoint x: 285, startPoint y: 96, endPoint x: 284, endPoint y: 92, distance: 4.1
click at [284, 92] on div at bounding box center [298, 78] width 113 height 68
drag, startPoint x: 284, startPoint y: 92, endPoint x: 288, endPoint y: 51, distance: 40.8
click at [288, 51] on div at bounding box center [298, 78] width 113 height 68
drag, startPoint x: 285, startPoint y: 70, endPoint x: 311, endPoint y: 81, distance: 28.5
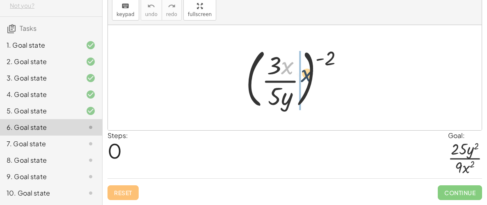
click at [311, 81] on div at bounding box center [298, 78] width 113 height 68
click at [284, 101] on div at bounding box center [298, 78] width 113 height 68
drag, startPoint x: 278, startPoint y: 94, endPoint x: 280, endPoint y: 64, distance: 29.7
click at [280, 64] on div at bounding box center [298, 78] width 113 height 68
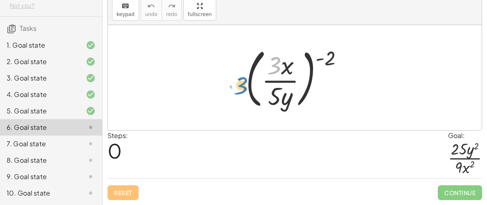
drag, startPoint x: 276, startPoint y: 64, endPoint x: 242, endPoint y: 84, distance: 39.0
click at [242, 84] on div at bounding box center [298, 78] width 113 height 68
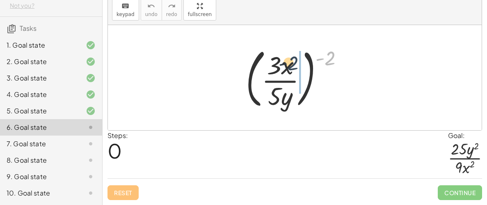
drag, startPoint x: 327, startPoint y: 62, endPoint x: 289, endPoint y: 67, distance: 38.1
click at [289, 67] on div at bounding box center [298, 78] width 113 height 68
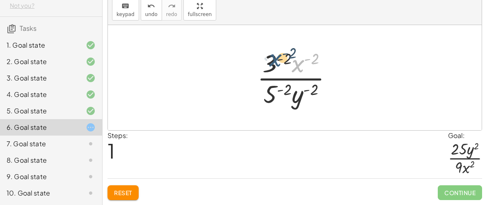
drag, startPoint x: 299, startPoint y: 70, endPoint x: 276, endPoint y: 64, distance: 23.3
click at [276, 64] on div at bounding box center [298, 77] width 90 height 63
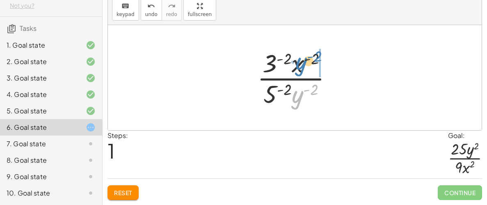
drag, startPoint x: 301, startPoint y: 94, endPoint x: 304, endPoint y: 60, distance: 33.9
click at [304, 60] on div at bounding box center [298, 77] width 90 height 63
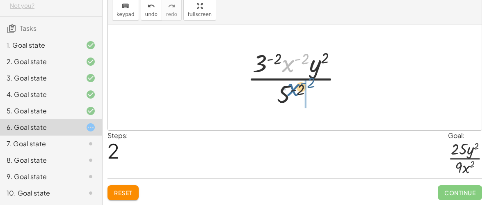
drag, startPoint x: 289, startPoint y: 61, endPoint x: 295, endPoint y: 87, distance: 26.7
click at [295, 87] on div at bounding box center [299, 77] width 110 height 63
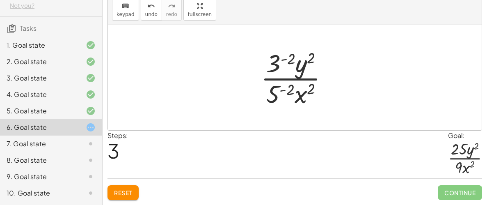
click at [276, 62] on div at bounding box center [298, 77] width 82 height 63
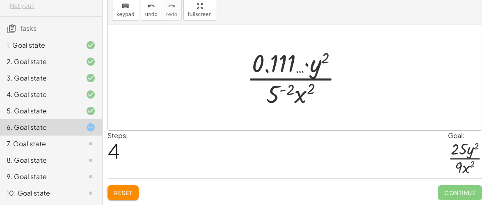
click at [276, 62] on div at bounding box center [298, 77] width 111 height 63
click at [153, 12] on span "undo" at bounding box center [151, 14] width 12 height 6
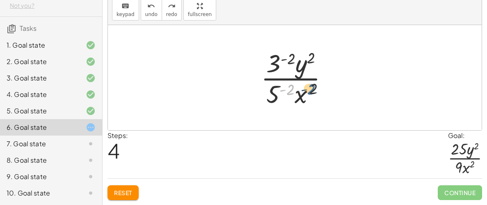
drag, startPoint x: 289, startPoint y: 87, endPoint x: 313, endPoint y: 87, distance: 24.2
click at [313, 87] on div at bounding box center [298, 77] width 82 height 63
drag, startPoint x: 290, startPoint y: 89, endPoint x: 296, endPoint y: 88, distance: 6.6
click at [296, 88] on div at bounding box center [298, 77] width 82 height 63
drag, startPoint x: 312, startPoint y: 85, endPoint x: 274, endPoint y: 86, distance: 37.8
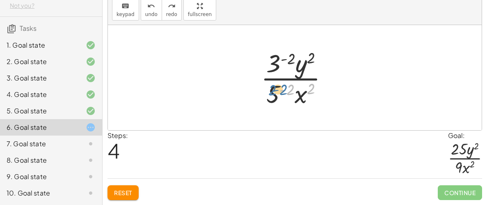
click at [274, 86] on div at bounding box center [298, 77] width 82 height 63
click at [277, 62] on div at bounding box center [298, 77] width 82 height 63
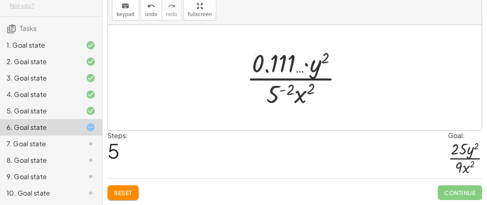
click at [277, 62] on div at bounding box center [298, 77] width 111 height 63
click at [269, 64] on div at bounding box center [298, 77] width 111 height 63
click at [149, 15] on span "undo" at bounding box center [151, 14] width 12 height 6
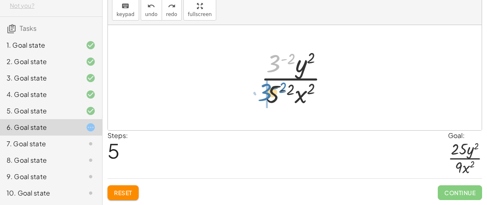
drag, startPoint x: 274, startPoint y: 69, endPoint x: 266, endPoint y: 99, distance: 31.0
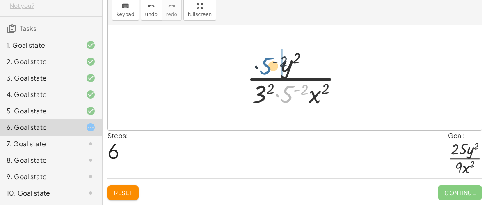
drag, startPoint x: 287, startPoint y: 97, endPoint x: 265, endPoint y: 68, distance: 35.7
click at [265, 68] on div at bounding box center [298, 77] width 110 height 63
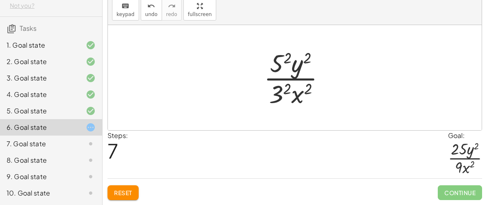
click at [277, 61] on div at bounding box center [298, 77] width 76 height 63
click at [279, 93] on div at bounding box center [298, 77] width 80 height 63
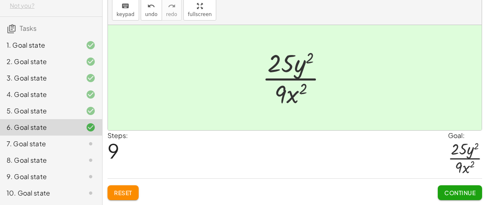
click at [447, 191] on span "Continue" at bounding box center [460, 192] width 31 height 7
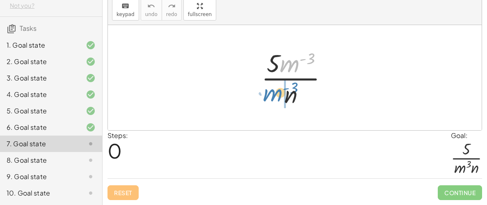
drag, startPoint x: 294, startPoint y: 66, endPoint x: 277, endPoint y: 95, distance: 33.9
click at [277, 95] on div at bounding box center [297, 77] width 81 height 63
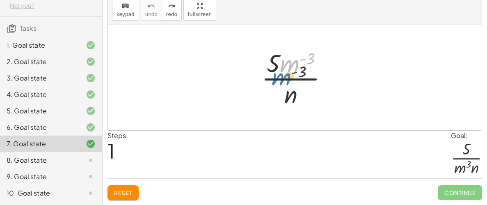
drag, startPoint x: 286, startPoint y: 68, endPoint x: 292, endPoint y: 74, distance: 9.0
click at [292, 74] on div at bounding box center [297, 77] width 81 height 63
drag, startPoint x: 294, startPoint y: 60, endPoint x: 279, endPoint y: 85, distance: 28.9
click at [279, 85] on div at bounding box center [297, 77] width 81 height 63
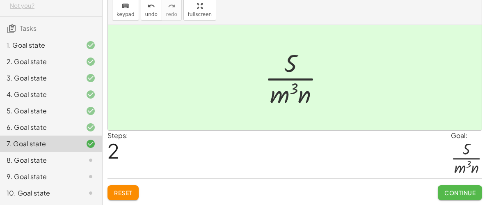
click at [453, 193] on span "Continue" at bounding box center [460, 192] width 31 height 7
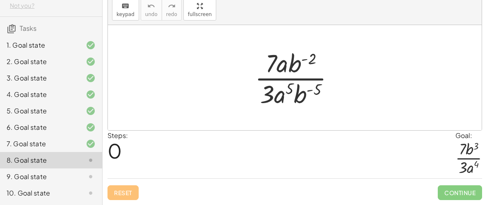
click at [400, 112] on div at bounding box center [295, 77] width 374 height 105
drag, startPoint x: 285, startPoint y: 63, endPoint x: 285, endPoint y: 94, distance: 30.8
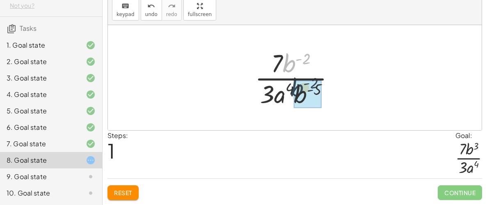
drag, startPoint x: 291, startPoint y: 62, endPoint x: 299, endPoint y: 87, distance: 26.2
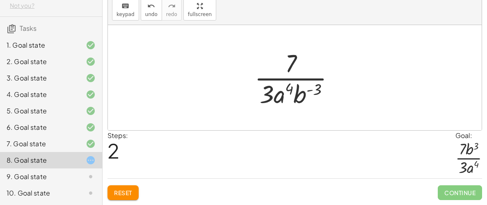
click at [302, 96] on div at bounding box center [298, 77] width 95 height 63
click at [314, 90] on div at bounding box center [298, 77] width 95 height 63
drag, startPoint x: 301, startPoint y: 94, endPoint x: 301, endPoint y: 64, distance: 29.6
click at [301, 64] on div at bounding box center [298, 77] width 95 height 63
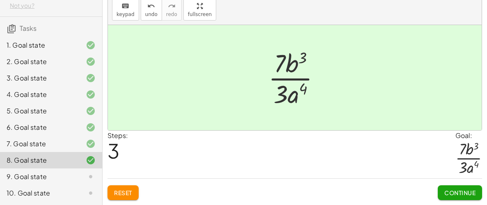
click at [452, 193] on span "Continue" at bounding box center [460, 192] width 31 height 7
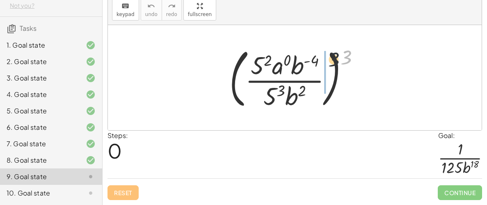
drag, startPoint x: 342, startPoint y: 56, endPoint x: 287, endPoint y: 60, distance: 55.2
click at [287, 60] on div at bounding box center [297, 78] width 145 height 68
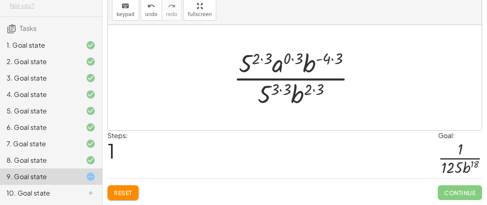
click at [268, 59] on div at bounding box center [298, 77] width 137 height 63
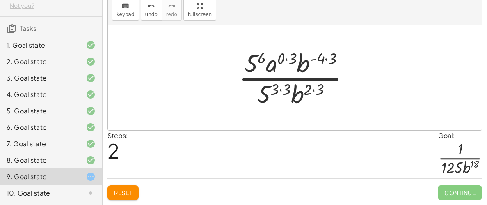
click at [280, 85] on div at bounding box center [297, 77] width 125 height 63
click at [309, 91] on div at bounding box center [297, 77] width 125 height 63
click at [336, 56] on div at bounding box center [297, 77] width 125 height 63
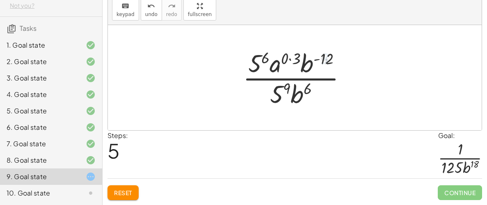
click at [294, 59] on div at bounding box center [298, 77] width 119 height 63
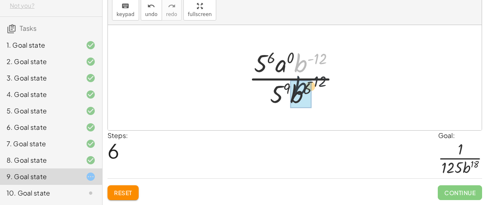
drag, startPoint x: 296, startPoint y: 64, endPoint x: 296, endPoint y: 93, distance: 28.3
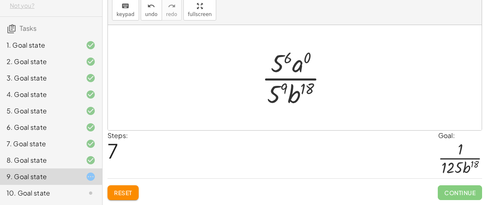
click at [282, 87] on div at bounding box center [298, 77] width 80 height 63
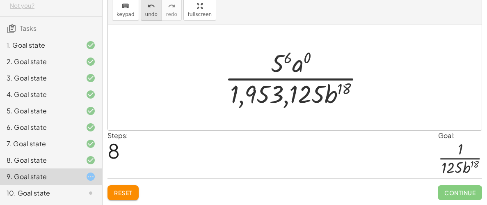
click at [143, 18] on button "undo undo" at bounding box center [151, 9] width 21 height 22
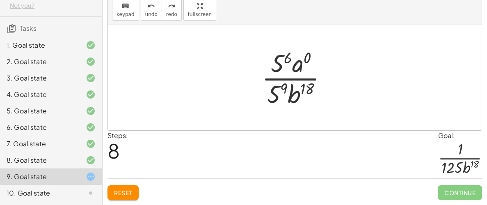
click at [287, 60] on div at bounding box center [298, 77] width 80 height 63
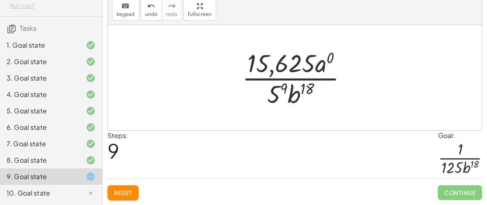
click at [284, 81] on div at bounding box center [298, 77] width 120 height 63
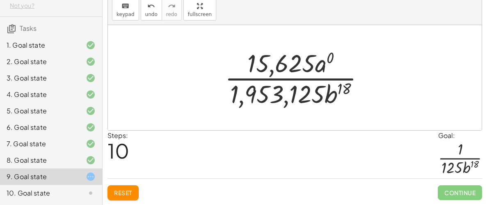
click at [305, 92] on div at bounding box center [298, 77] width 154 height 63
click at [141, 5] on button "undo undo" at bounding box center [151, 9] width 21 height 22
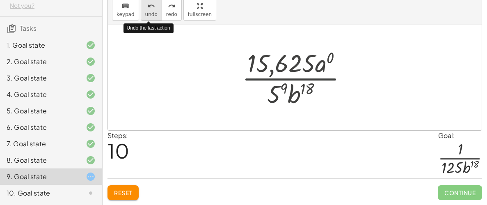
click at [141, 5] on button "undo undo" at bounding box center [151, 9] width 21 height 22
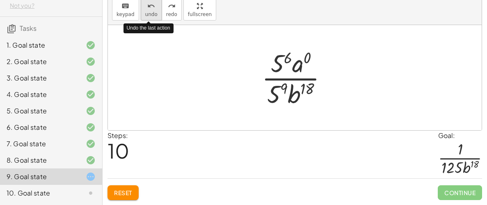
click at [141, 5] on button "undo undo" at bounding box center [151, 9] width 21 height 22
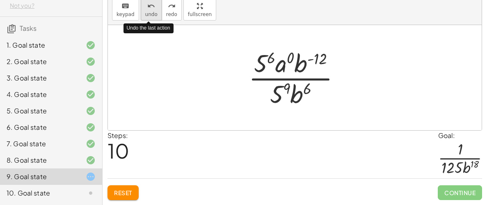
click at [147, 7] on icon "undo" at bounding box center [151, 6] width 8 height 10
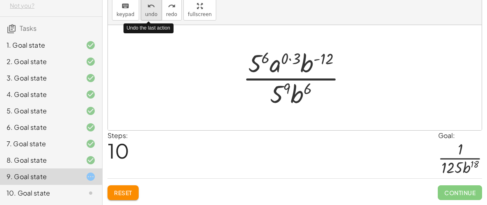
click at [147, 7] on icon "undo" at bounding box center [151, 6] width 8 height 10
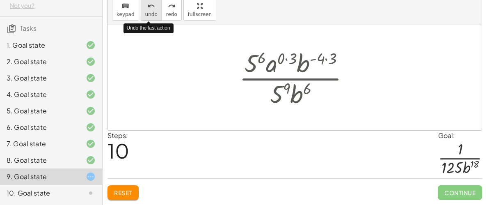
click at [147, 7] on icon "undo" at bounding box center [151, 6] width 8 height 10
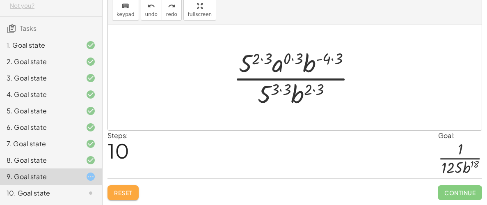
click at [127, 193] on span "Reset" at bounding box center [123, 192] width 18 height 7
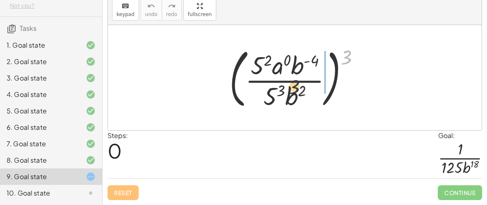
drag, startPoint x: 346, startPoint y: 52, endPoint x: 282, endPoint y: 83, distance: 71.1
click at [282, 83] on div at bounding box center [297, 78] width 145 height 68
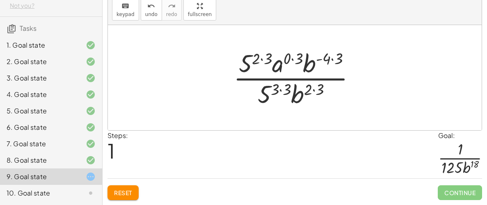
click at [268, 57] on div at bounding box center [298, 77] width 137 height 63
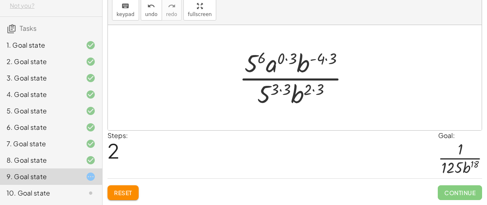
click at [259, 60] on div at bounding box center [297, 77] width 125 height 63
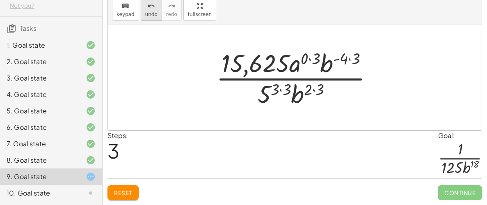
click at [150, 8] on icon "undo" at bounding box center [151, 6] width 8 height 10
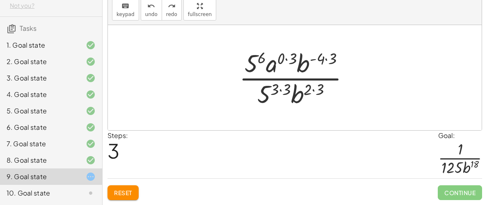
click at [123, 195] on span "Reset" at bounding box center [123, 192] width 18 height 7
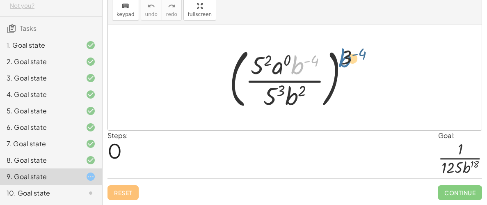
drag, startPoint x: 300, startPoint y: 68, endPoint x: 353, endPoint y: 61, distance: 53.5
click at [353, 61] on div at bounding box center [297, 78] width 145 height 68
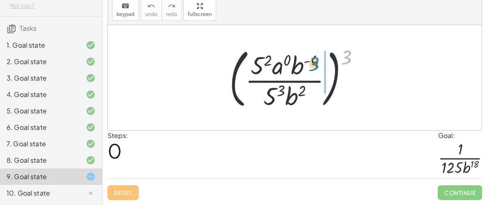
drag, startPoint x: 347, startPoint y: 60, endPoint x: 314, endPoint y: 67, distance: 33.1
click at [314, 67] on div at bounding box center [297, 78] width 145 height 68
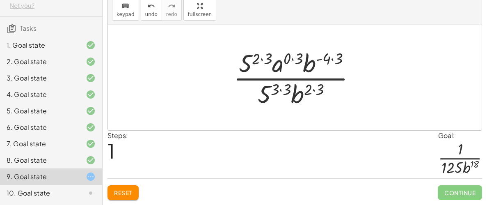
click at [292, 60] on div at bounding box center [298, 77] width 137 height 63
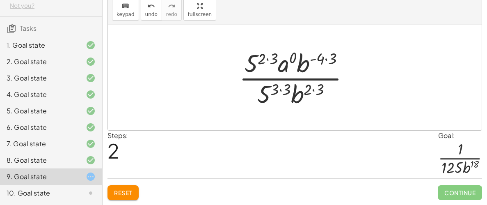
click at [303, 66] on div at bounding box center [297, 77] width 125 height 63
click at [324, 58] on div at bounding box center [297, 77] width 125 height 63
click at [326, 59] on div at bounding box center [297, 77] width 125 height 63
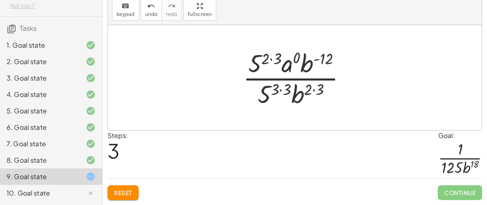
click at [288, 88] on div at bounding box center [298, 77] width 118 height 63
click at [276, 63] on div at bounding box center [298, 77] width 118 height 63
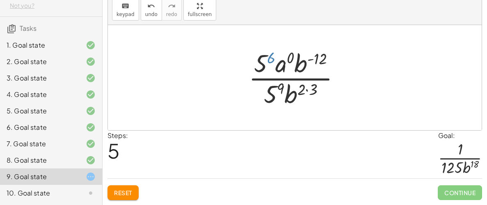
click at [274, 61] on div at bounding box center [298, 77] width 107 height 63
click at [313, 86] on div at bounding box center [298, 77] width 107 height 63
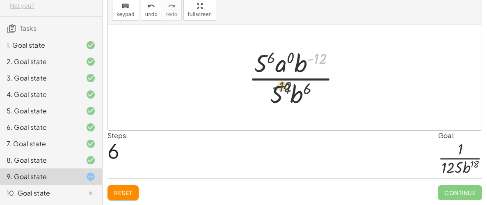
drag, startPoint x: 315, startPoint y: 60, endPoint x: 280, endPoint y: 88, distance: 45.3
click at [280, 88] on div at bounding box center [298, 77] width 107 height 63
drag, startPoint x: 303, startPoint y: 63, endPoint x: 308, endPoint y: 91, distance: 28.4
click at [308, 91] on div at bounding box center [298, 77] width 107 height 63
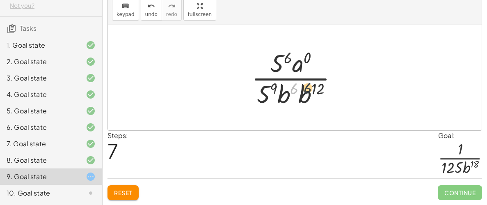
drag, startPoint x: 294, startPoint y: 91, endPoint x: 315, endPoint y: 90, distance: 20.6
click at [315, 90] on div at bounding box center [298, 77] width 101 height 63
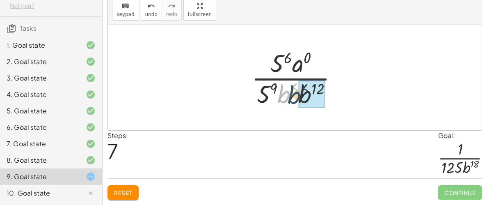
drag, startPoint x: 283, startPoint y: 93, endPoint x: 296, endPoint y: 94, distance: 12.8
click at [296, 94] on div at bounding box center [298, 77] width 101 height 63
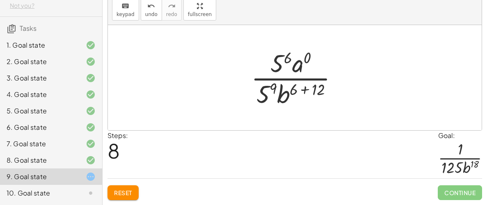
click at [312, 92] on div at bounding box center [298, 77] width 102 height 63
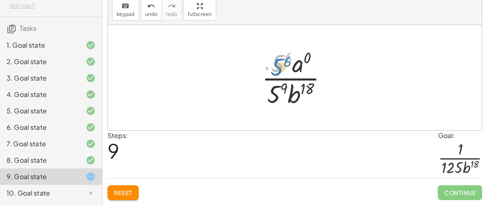
click at [279, 70] on div at bounding box center [298, 77] width 80 height 63
click at [302, 65] on div at bounding box center [298, 77] width 80 height 63
click at [304, 66] on div at bounding box center [298, 77] width 80 height 63
click at [278, 94] on div at bounding box center [298, 77] width 80 height 63
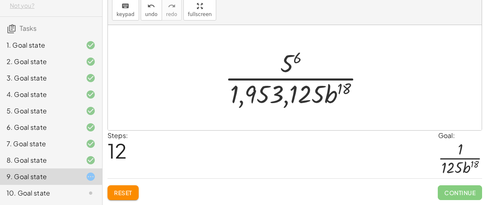
click at [278, 94] on div at bounding box center [298, 77] width 154 height 63
click at [147, 18] on button "undo undo" at bounding box center [151, 9] width 21 height 22
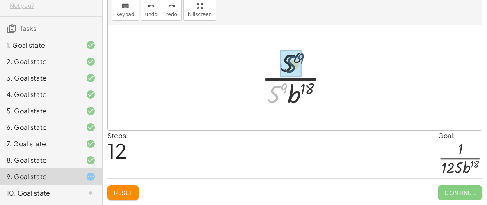
drag, startPoint x: 274, startPoint y: 92, endPoint x: 291, endPoint y: 62, distance: 34.2
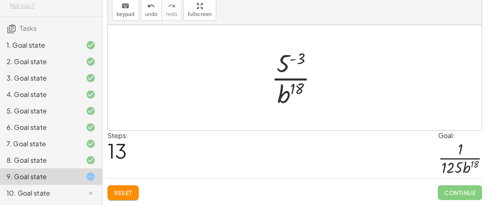
click at [286, 65] on div at bounding box center [298, 77] width 62 height 63
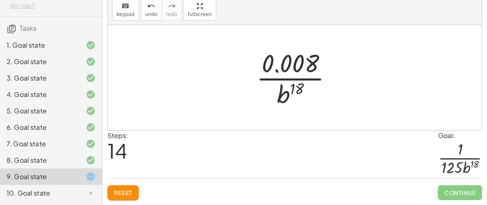
click at [286, 65] on div at bounding box center [298, 77] width 91 height 63
click at [308, 64] on div at bounding box center [298, 77] width 91 height 63
click at [151, 11] on span "undo" at bounding box center [151, 14] width 12 height 6
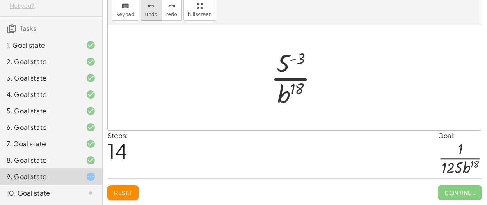
click at [152, 11] on span "undo" at bounding box center [151, 14] width 12 height 6
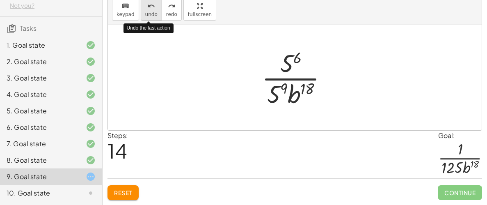
click at [152, 11] on span "undo" at bounding box center [151, 14] width 12 height 6
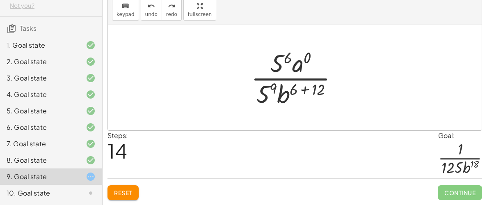
click at [303, 92] on div at bounding box center [298, 77] width 102 height 63
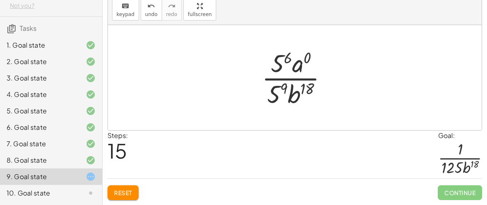
click at [283, 67] on div at bounding box center [298, 77] width 80 height 63
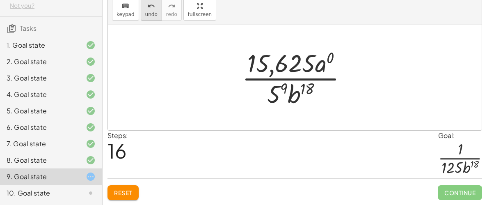
click at [150, 15] on span "undo" at bounding box center [151, 14] width 12 height 6
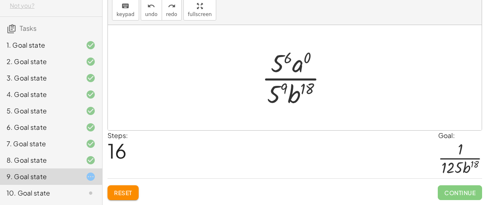
click at [278, 90] on div at bounding box center [298, 77] width 80 height 63
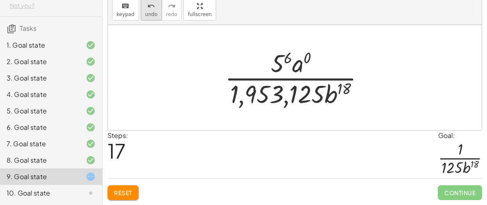
click at [150, 18] on button "undo undo" at bounding box center [151, 9] width 21 height 22
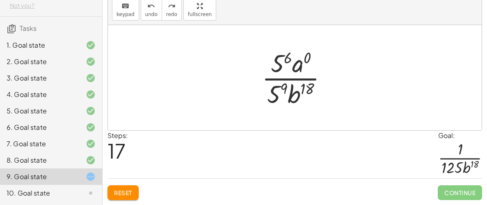
click at [298, 66] on div at bounding box center [298, 77] width 80 height 63
click at [145, 11] on span "undo" at bounding box center [151, 14] width 12 height 6
drag, startPoint x: 301, startPoint y: 63, endPoint x: 285, endPoint y: 87, distance: 28.7
click at [285, 87] on div at bounding box center [298, 77] width 80 height 63
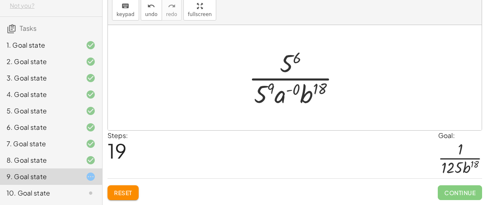
click at [277, 95] on div at bounding box center [298, 77] width 106 height 63
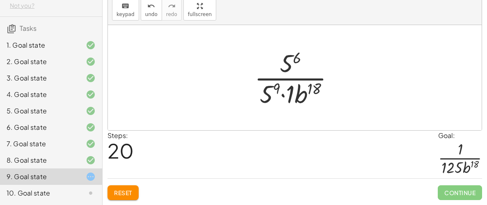
click at [282, 97] on div at bounding box center [298, 77] width 95 height 63
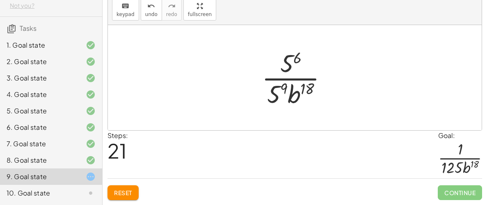
click at [276, 94] on div at bounding box center [298, 77] width 80 height 63
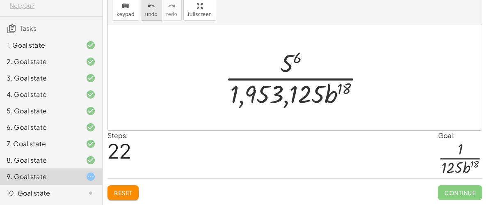
click at [147, 7] on icon "undo" at bounding box center [151, 6] width 8 height 10
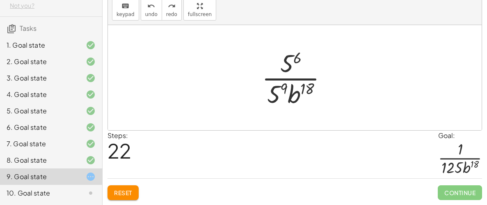
click at [297, 63] on div at bounding box center [298, 77] width 80 height 63
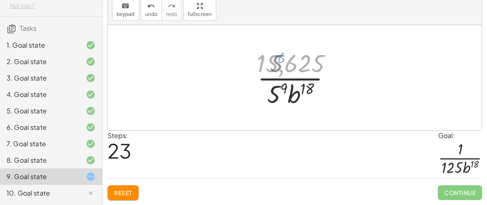
click at [297, 63] on div at bounding box center [298, 77] width 101 height 63
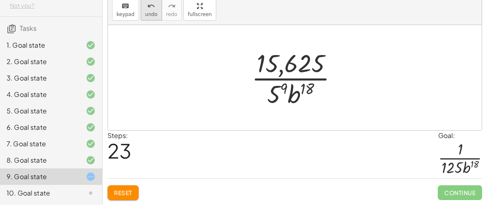
click at [150, 16] on span "undo" at bounding box center [151, 14] width 12 height 6
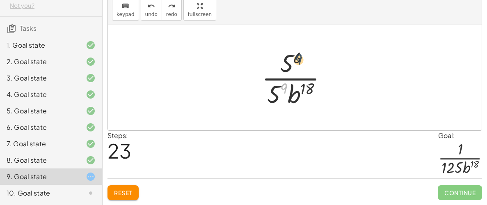
drag, startPoint x: 285, startPoint y: 86, endPoint x: 300, endPoint y: 56, distance: 33.4
click at [300, 56] on div at bounding box center [298, 77] width 80 height 63
drag, startPoint x: 285, startPoint y: 89, endPoint x: 291, endPoint y: 61, distance: 29.0
click at [291, 61] on div at bounding box center [298, 77] width 80 height 63
drag, startPoint x: 277, startPoint y: 92, endPoint x: 281, endPoint y: 78, distance: 14.7
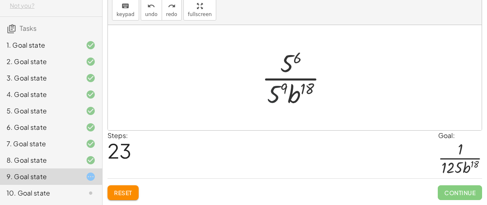
click at [281, 78] on div at bounding box center [298, 77] width 80 height 63
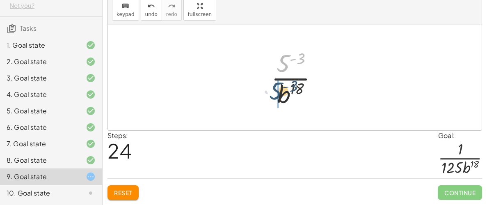
drag, startPoint x: 285, startPoint y: 65, endPoint x: 278, endPoint y: 93, distance: 28.5
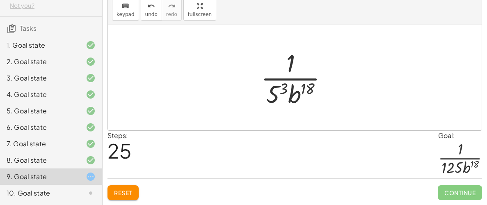
click at [286, 90] on div at bounding box center [298, 77] width 82 height 63
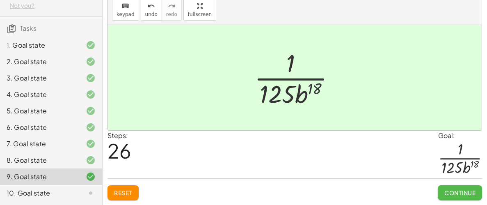
click at [469, 190] on span "Continue" at bounding box center [460, 192] width 31 height 7
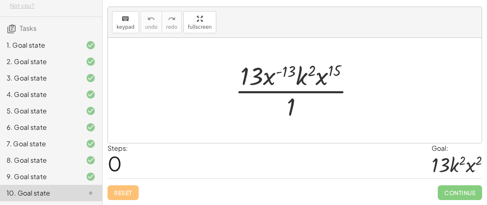
click at [290, 71] on div at bounding box center [298, 90] width 134 height 63
drag, startPoint x: 291, startPoint y: 102, endPoint x: 285, endPoint y: 100, distance: 5.6
click at [285, 100] on div at bounding box center [298, 90] width 134 height 63
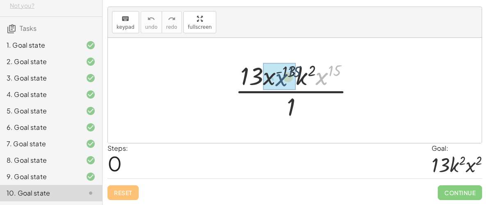
drag, startPoint x: 321, startPoint y: 76, endPoint x: 264, endPoint y: 76, distance: 57.1
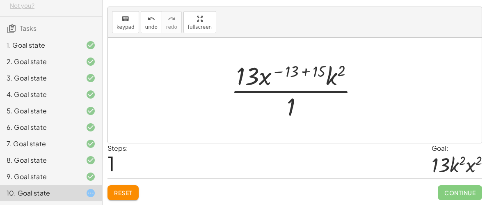
click at [308, 71] on div at bounding box center [298, 90] width 143 height 63
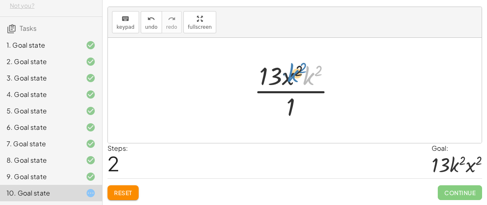
drag, startPoint x: 308, startPoint y: 81, endPoint x: 290, endPoint y: 78, distance: 18.3
click at [290, 78] on div at bounding box center [298, 90] width 97 height 63
drag, startPoint x: 292, startPoint y: 106, endPoint x: 278, endPoint y: 78, distance: 31.8
click at [278, 78] on div at bounding box center [298, 90] width 97 height 63
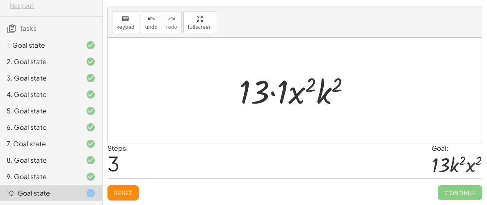
click at [276, 90] on div at bounding box center [298, 90] width 126 height 42
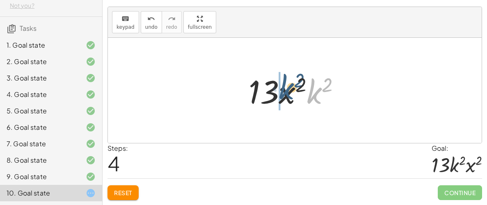
drag, startPoint x: 312, startPoint y: 98, endPoint x: 283, endPoint y: 94, distance: 29.9
click at [283, 94] on div at bounding box center [298, 90] width 107 height 42
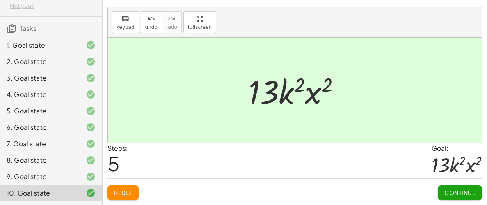
click at [448, 192] on span "Continue" at bounding box center [460, 192] width 31 height 7
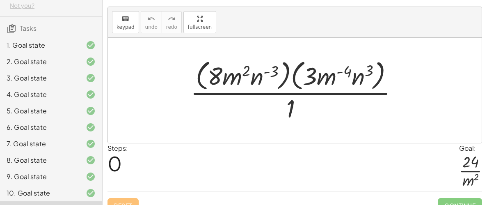
click at [346, 74] on div at bounding box center [297, 90] width 223 height 67
drag, startPoint x: 296, startPoint y: 88, endPoint x: 301, endPoint y: 77, distance: 11.8
click at [301, 77] on div at bounding box center [297, 90] width 223 height 67
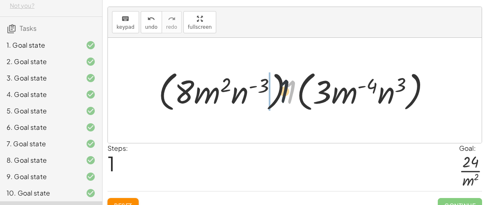
drag, startPoint x: 292, startPoint y: 92, endPoint x: 267, endPoint y: 90, distance: 24.3
click at [267, 90] on div at bounding box center [297, 90] width 287 height 47
click at [315, 97] on div at bounding box center [297, 90] width 287 height 47
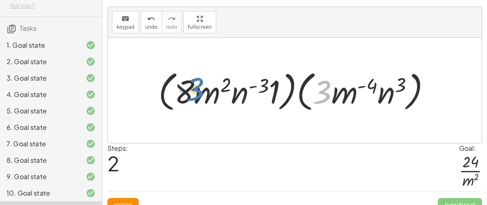
drag, startPoint x: 315, startPoint y: 97, endPoint x: 188, endPoint y: 94, distance: 126.9
click at [188, 94] on div at bounding box center [297, 90] width 287 height 47
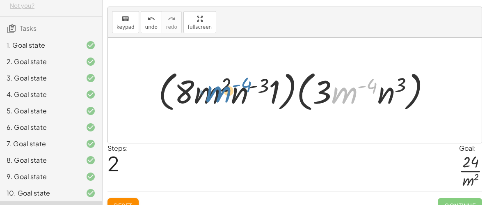
drag, startPoint x: 337, startPoint y: 98, endPoint x: 202, endPoint y: 94, distance: 135.2
click at [202, 94] on div at bounding box center [297, 90] width 287 height 47
drag, startPoint x: 359, startPoint y: 92, endPoint x: 211, endPoint y: 90, distance: 147.8
click at [211, 90] on div at bounding box center [297, 90] width 287 height 47
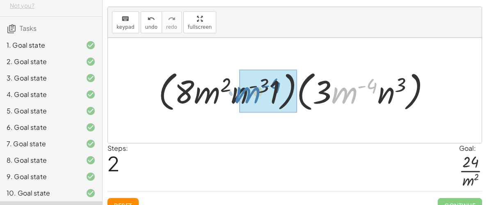
drag, startPoint x: 341, startPoint y: 92, endPoint x: 245, endPoint y: 92, distance: 96.5
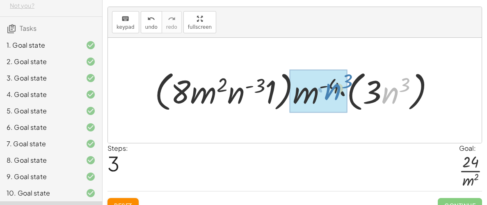
drag, startPoint x: 384, startPoint y: 89, endPoint x: 316, endPoint y: 83, distance: 68.0
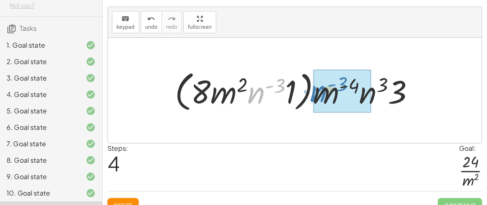
drag, startPoint x: 256, startPoint y: 94, endPoint x: 319, endPoint y: 92, distance: 63.3
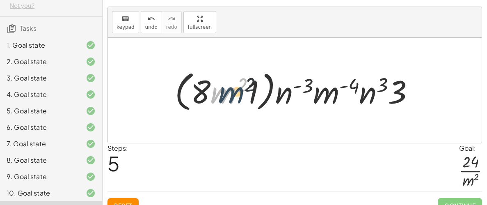
drag, startPoint x: 227, startPoint y: 91, endPoint x: 235, endPoint y: 91, distance: 8.2
click at [235, 91] on div at bounding box center [298, 90] width 255 height 47
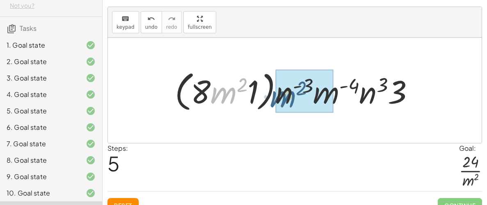
drag, startPoint x: 235, startPoint y: 91, endPoint x: 297, endPoint y: 93, distance: 62.5
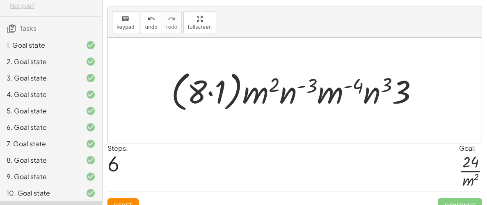
click at [207, 95] on div at bounding box center [298, 90] width 262 height 47
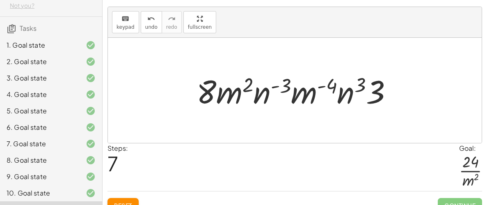
click at [243, 91] on div at bounding box center [298, 90] width 211 height 42
drag, startPoint x: 264, startPoint y: 97, endPoint x: 255, endPoint y: 95, distance: 8.4
click at [255, 95] on div at bounding box center [298, 90] width 211 height 42
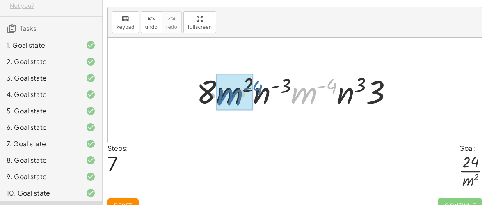
drag, startPoint x: 304, startPoint y: 96, endPoint x: 229, endPoint y: 98, distance: 75.2
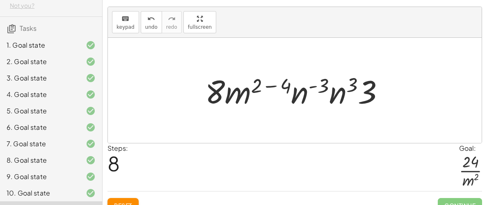
click at [260, 81] on div at bounding box center [298, 90] width 194 height 42
click at [276, 84] on div at bounding box center [298, 90] width 194 height 42
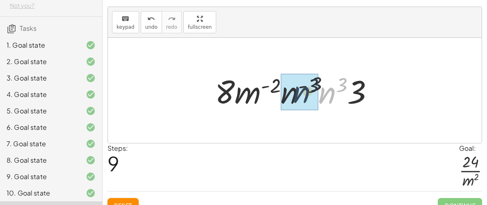
drag, startPoint x: 331, startPoint y: 93, endPoint x: 298, endPoint y: 91, distance: 32.9
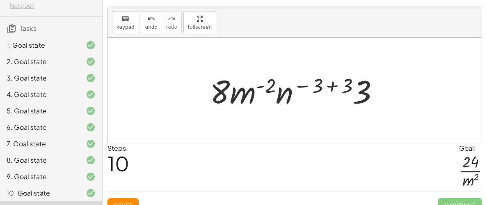
click at [331, 81] on div at bounding box center [298, 90] width 184 height 42
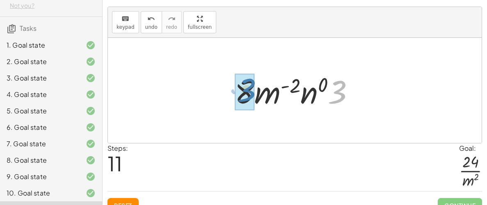
drag, startPoint x: 342, startPoint y: 96, endPoint x: 251, endPoint y: 94, distance: 91.2
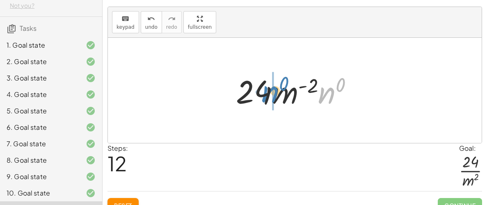
drag, startPoint x: 331, startPoint y: 91, endPoint x: 274, endPoint y: 90, distance: 57.1
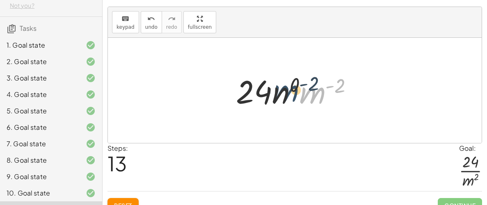
drag, startPoint x: 314, startPoint y: 97, endPoint x: 284, endPoint y: 94, distance: 30.6
click at [284, 94] on div at bounding box center [298, 90] width 132 height 42
click at [292, 86] on div at bounding box center [298, 90] width 132 height 42
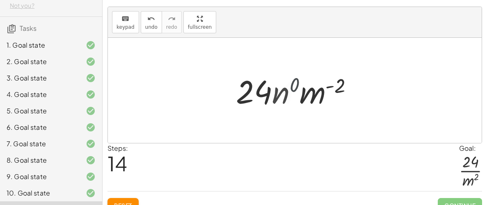
click at [292, 86] on div at bounding box center [298, 90] width 124 height 42
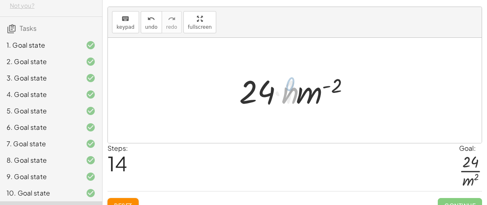
click at [292, 86] on div at bounding box center [298, 90] width 124 height 42
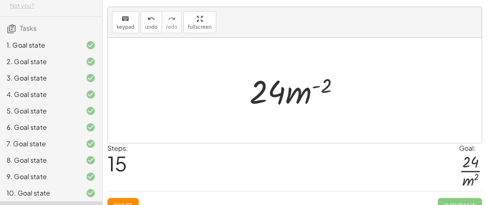
click at [246, 99] on div at bounding box center [298, 90] width 105 height 42
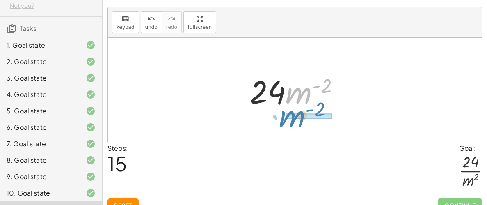
drag, startPoint x: 305, startPoint y: 97, endPoint x: 296, endPoint y: 120, distance: 25.1
click at [296, 120] on div "· ( · 8 · m 2 · n ( - 3 ) ) · ( · 3 · m ( - 4 ) · n 3 ) · 1 · ( · 8 · m 2 · n (…" at bounding box center [295, 90] width 374 height 105
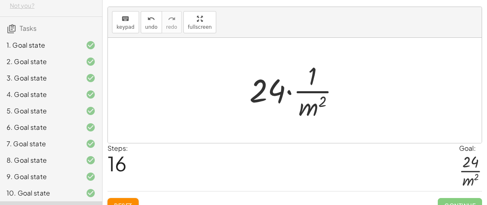
click at [288, 95] on div at bounding box center [298, 90] width 105 height 63
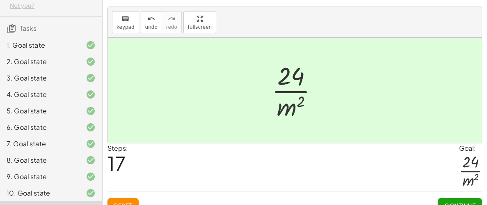
click at [451, 198] on button "Continue" at bounding box center [460, 205] width 44 height 15
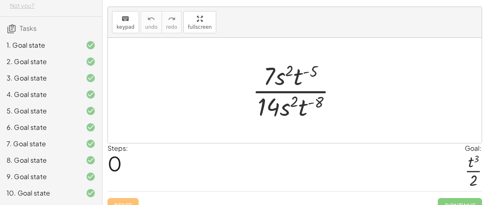
click at [307, 101] on div at bounding box center [297, 90] width 99 height 63
click at [306, 71] on div at bounding box center [297, 90] width 99 height 63
click at [278, 106] on div at bounding box center [297, 90] width 99 height 63
drag, startPoint x: 290, startPoint y: 111, endPoint x: 286, endPoint y: 85, distance: 26.9
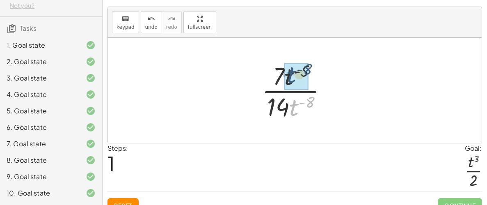
drag, startPoint x: 297, startPoint y: 107, endPoint x: 295, endPoint y: 74, distance: 32.5
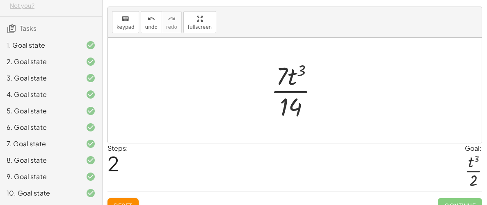
click at [288, 77] on div at bounding box center [298, 90] width 62 height 63
drag, startPoint x: 284, startPoint y: 75, endPoint x: 287, endPoint y: 106, distance: 30.9
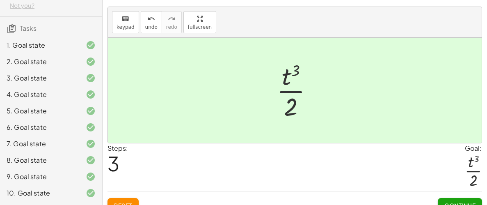
click at [453, 199] on button "Continue" at bounding box center [460, 205] width 44 height 15
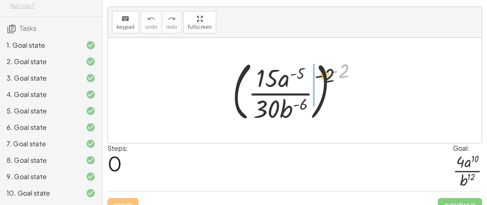
drag, startPoint x: 346, startPoint y: 71, endPoint x: 310, endPoint y: 79, distance: 36.8
click at [310, 79] on div at bounding box center [298, 90] width 140 height 68
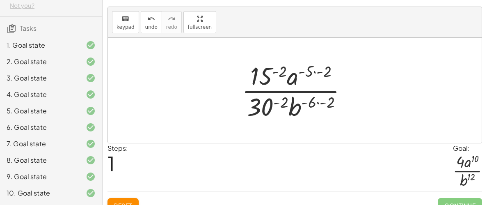
click at [312, 68] on div at bounding box center [298, 90] width 121 height 63
click at [321, 70] on div at bounding box center [298, 90] width 121 height 63
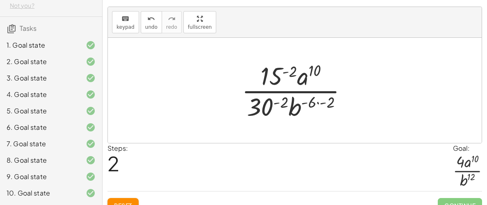
click at [319, 102] on div at bounding box center [298, 90] width 121 height 63
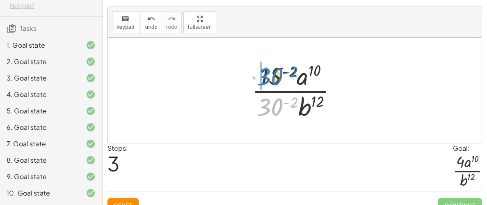
drag, startPoint x: 279, startPoint y: 105, endPoint x: 279, endPoint y: 74, distance: 31.2
click at [279, 74] on div at bounding box center [298, 90] width 101 height 63
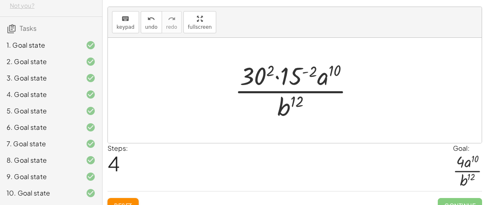
click at [279, 74] on div at bounding box center [298, 90] width 134 height 63
drag, startPoint x: 306, startPoint y: 74, endPoint x: 291, endPoint y: 78, distance: 15.5
click at [291, 78] on div at bounding box center [298, 90] width 134 height 63
drag, startPoint x: 310, startPoint y: 72, endPoint x: 295, endPoint y: 77, distance: 15.6
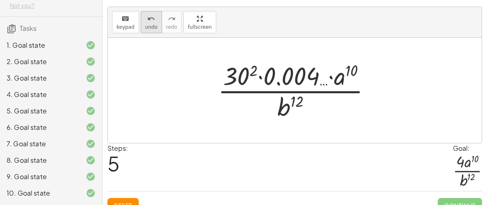
click at [147, 18] on icon "undo" at bounding box center [151, 19] width 8 height 10
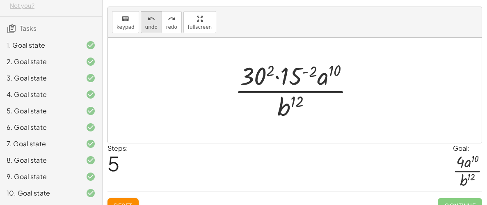
click at [146, 24] on span "undo" at bounding box center [151, 27] width 12 height 6
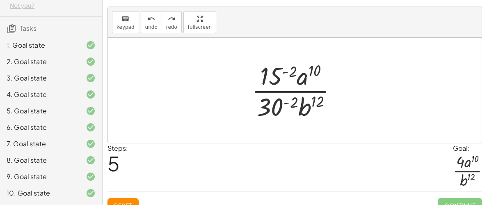
click at [296, 101] on div at bounding box center [298, 90] width 101 height 63
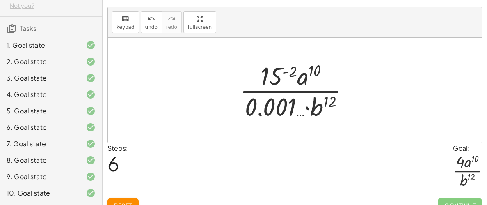
click at [297, 71] on div at bounding box center [298, 90] width 125 height 63
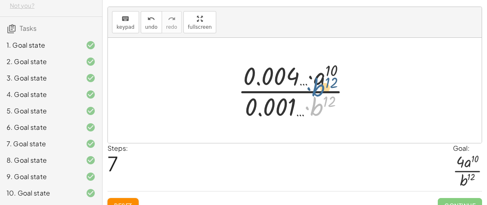
drag, startPoint x: 316, startPoint y: 104, endPoint x: 316, endPoint y: 79, distance: 25.5
click at [316, 79] on div at bounding box center [298, 90] width 128 height 63
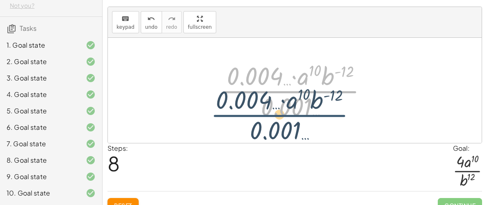
drag, startPoint x: 345, startPoint y: 84, endPoint x: 333, endPoint y: 107, distance: 25.9
click at [333, 107] on div at bounding box center [298, 90] width 161 height 63
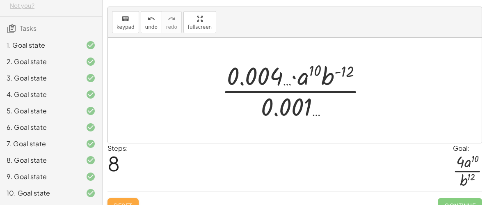
click at [121, 200] on button "Reset" at bounding box center [123, 205] width 31 height 15
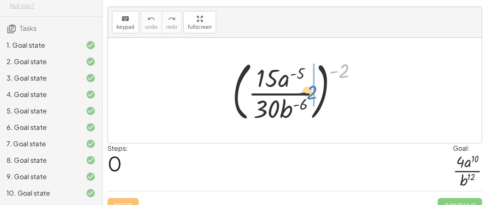
drag, startPoint x: 344, startPoint y: 69, endPoint x: 310, endPoint y: 91, distance: 39.8
click at [310, 91] on div at bounding box center [298, 90] width 140 height 68
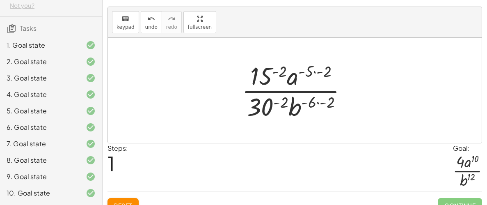
click at [317, 72] on div at bounding box center [298, 90] width 121 height 63
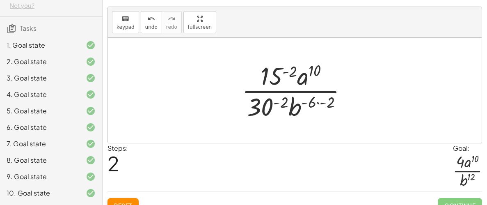
click at [287, 72] on div at bounding box center [298, 90] width 121 height 63
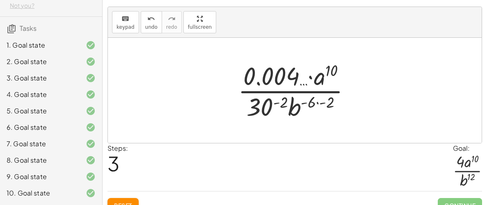
click at [279, 72] on div at bounding box center [298, 90] width 128 height 63
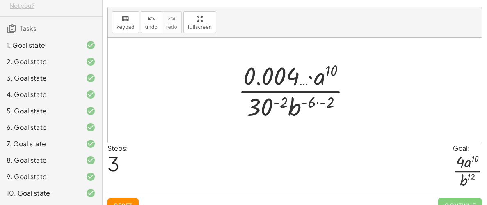
click at [309, 76] on div at bounding box center [298, 90] width 128 height 63
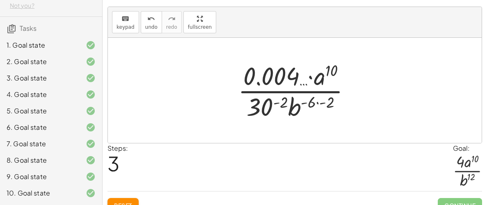
click at [309, 76] on div at bounding box center [298, 90] width 128 height 63
click at [318, 77] on div at bounding box center [298, 90] width 128 height 63
click at [315, 77] on div at bounding box center [298, 90] width 128 height 63
click at [317, 101] on div at bounding box center [298, 90] width 128 height 63
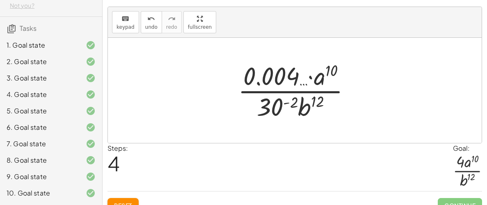
click at [295, 100] on div at bounding box center [298, 90] width 128 height 63
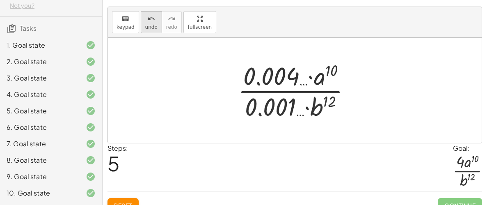
click at [151, 28] on span "undo" at bounding box center [151, 27] width 12 height 6
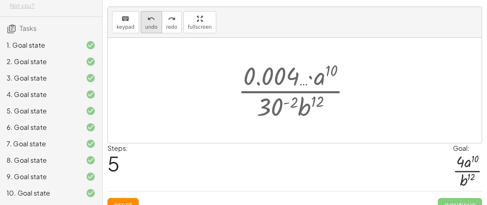
click at [151, 28] on span "undo" at bounding box center [151, 27] width 12 height 6
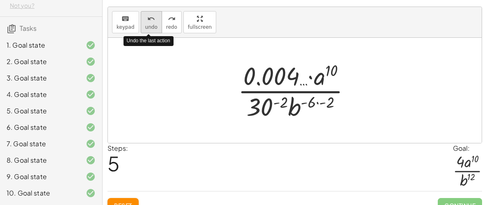
click at [151, 28] on span "undo" at bounding box center [151, 27] width 12 height 6
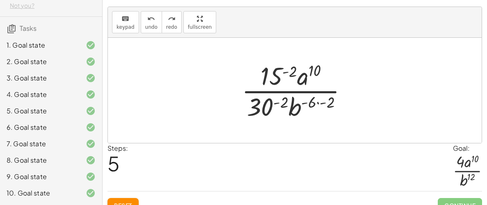
click at [262, 101] on div at bounding box center [298, 90] width 121 height 63
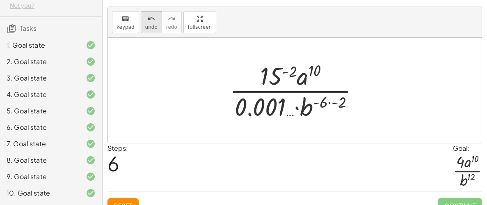
click at [142, 22] on button "undo undo" at bounding box center [151, 22] width 21 height 22
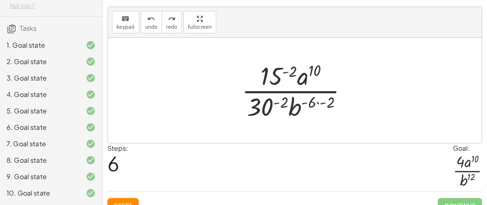
click at [123, 200] on button "Reset" at bounding box center [123, 205] width 31 height 15
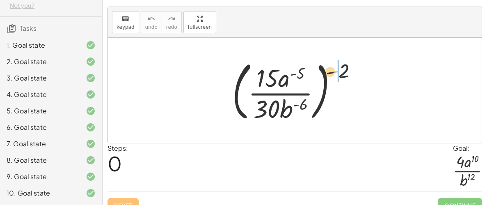
drag, startPoint x: 338, startPoint y: 76, endPoint x: 319, endPoint y: 78, distance: 18.6
click at [319, 78] on div at bounding box center [298, 90] width 140 height 68
drag, startPoint x: 345, startPoint y: 68, endPoint x: 307, endPoint y: 94, distance: 45.9
click at [307, 94] on div at bounding box center [298, 90] width 140 height 68
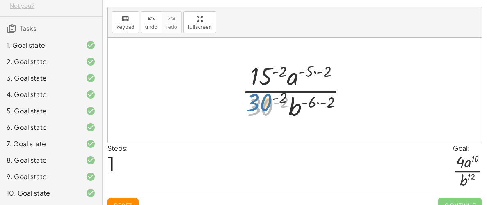
drag, startPoint x: 267, startPoint y: 108, endPoint x: 266, endPoint y: 103, distance: 5.5
click at [266, 103] on div at bounding box center [298, 90] width 121 height 63
click at [121, 200] on button "Reset" at bounding box center [123, 205] width 31 height 15
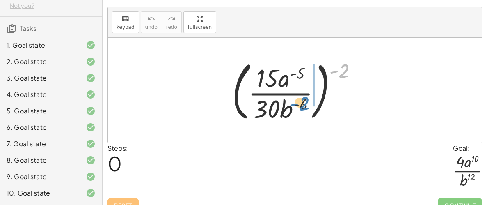
drag, startPoint x: 343, startPoint y: 67, endPoint x: 303, endPoint y: 100, distance: 51.6
click at [303, 100] on div at bounding box center [298, 90] width 140 height 68
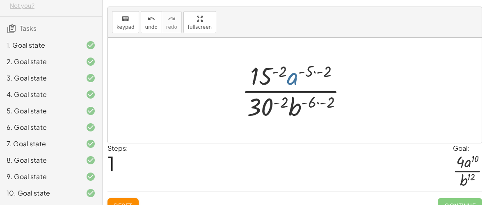
click at [297, 79] on div at bounding box center [298, 90] width 121 height 63
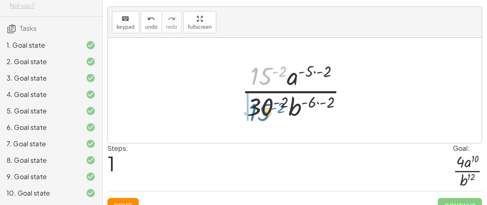
drag, startPoint x: 266, startPoint y: 78, endPoint x: 264, endPoint y: 114, distance: 36.2
click at [264, 114] on div at bounding box center [298, 90] width 121 height 63
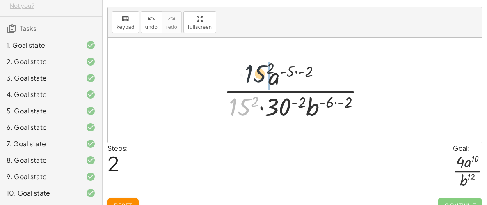
drag, startPoint x: 245, startPoint y: 105, endPoint x: 266, endPoint y: 64, distance: 46.5
click at [266, 64] on div at bounding box center [298, 90] width 156 height 63
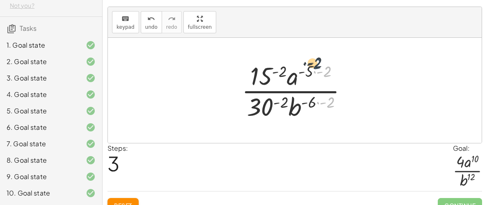
drag, startPoint x: 329, startPoint y: 105, endPoint x: 294, endPoint y: 67, distance: 52.0
click at [294, 67] on div at bounding box center [298, 90] width 121 height 63
drag, startPoint x: 326, startPoint y: 73, endPoint x: 286, endPoint y: 76, distance: 40.8
click at [286, 76] on div at bounding box center [298, 90] width 121 height 63
drag, startPoint x: 327, startPoint y: 71, endPoint x: 300, endPoint y: 101, distance: 41.0
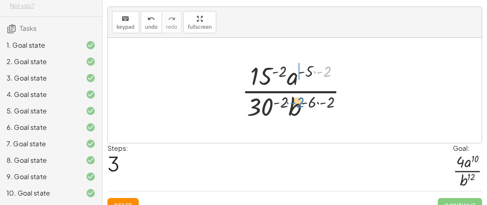
click at [300, 101] on div at bounding box center [298, 90] width 121 height 63
click at [312, 71] on div at bounding box center [298, 90] width 121 height 63
click at [310, 71] on div at bounding box center [298, 90] width 121 height 63
click at [294, 76] on div at bounding box center [298, 90] width 121 height 63
click at [292, 83] on div at bounding box center [298, 90] width 121 height 63
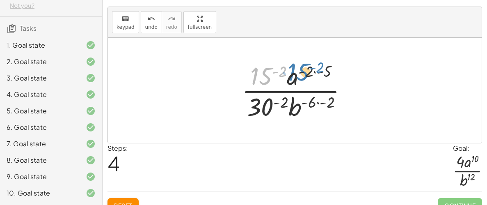
drag, startPoint x: 265, startPoint y: 76, endPoint x: 302, endPoint y: 73, distance: 37.5
click at [302, 73] on div at bounding box center [298, 90] width 121 height 63
click at [264, 78] on div at bounding box center [298, 90] width 121 height 63
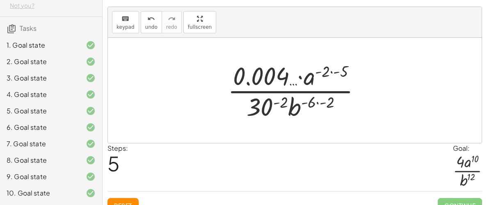
click at [278, 78] on div at bounding box center [298, 90] width 148 height 63
click at [149, 24] on span "undo" at bounding box center [151, 27] width 12 height 6
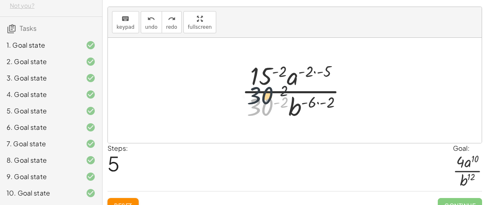
drag, startPoint x: 265, startPoint y: 113, endPoint x: 265, endPoint y: 83, distance: 29.6
click at [265, 83] on div at bounding box center [298, 90] width 121 height 63
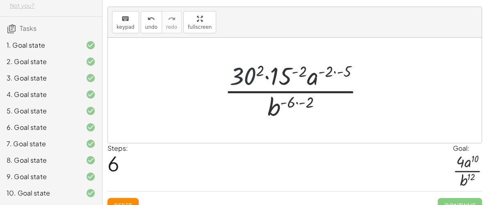
click at [247, 76] on div at bounding box center [298, 90] width 155 height 63
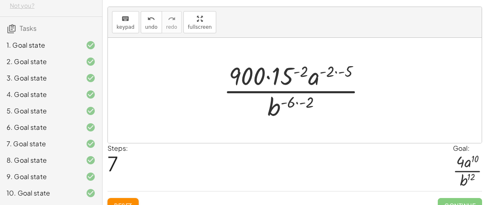
click at [295, 103] on div at bounding box center [298, 90] width 157 height 63
click at [292, 103] on div at bounding box center [298, 90] width 157 height 63
drag, startPoint x: 335, startPoint y: 72, endPoint x: 292, endPoint y: 108, distance: 56.2
click at [292, 108] on div at bounding box center [298, 90] width 157 height 63
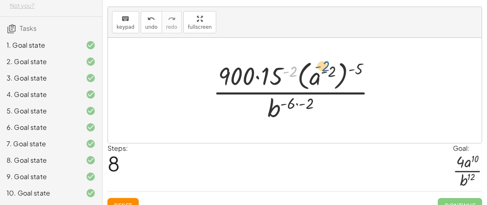
drag, startPoint x: 294, startPoint y: 74, endPoint x: 326, endPoint y: 69, distance: 32.8
click at [326, 69] on div at bounding box center [298, 90] width 178 height 66
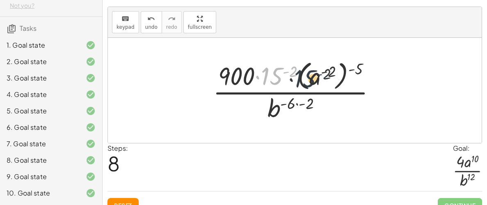
drag, startPoint x: 273, startPoint y: 72, endPoint x: 307, endPoint y: 74, distance: 34.2
click at [307, 74] on div at bounding box center [298, 90] width 178 height 66
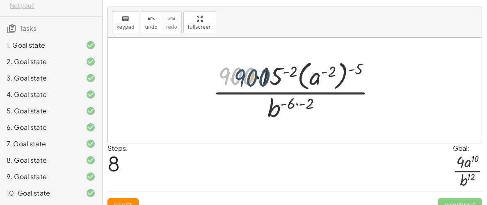
drag, startPoint x: 231, startPoint y: 70, endPoint x: 247, endPoint y: 72, distance: 15.7
click at [247, 72] on div at bounding box center [298, 90] width 178 height 66
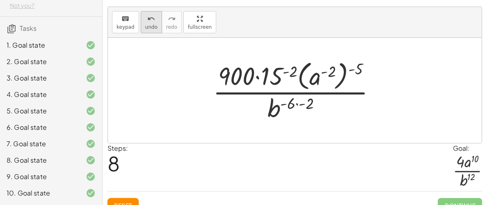
click at [145, 24] on span "undo" at bounding box center [151, 27] width 12 height 6
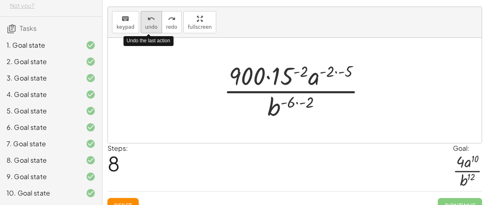
click at [145, 24] on span "undo" at bounding box center [151, 27] width 12 height 6
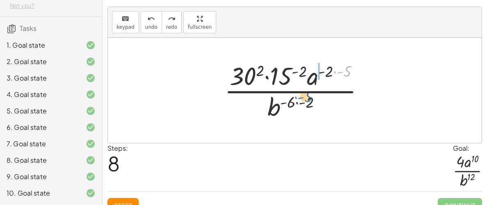
drag, startPoint x: 346, startPoint y: 71, endPoint x: 306, endPoint y: 97, distance: 46.9
click at [306, 97] on div at bounding box center [298, 90] width 155 height 63
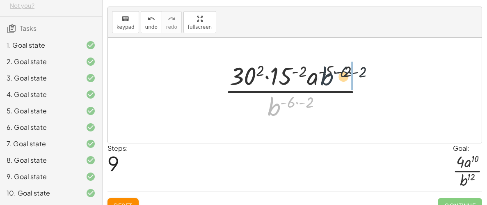
drag, startPoint x: 276, startPoint y: 107, endPoint x: 332, endPoint y: 76, distance: 64.0
click at [332, 76] on div at bounding box center [298, 90] width 155 height 63
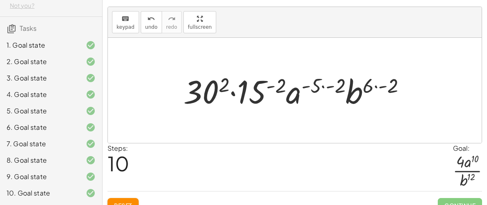
click at [297, 92] on div at bounding box center [298, 90] width 238 height 42
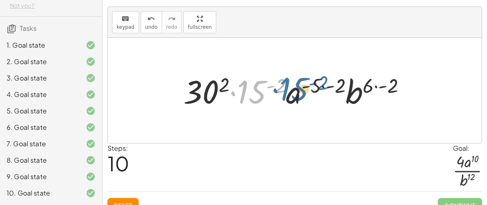
drag, startPoint x: 252, startPoint y: 91, endPoint x: 310, endPoint y: 88, distance: 58.8
click at [310, 88] on div at bounding box center [298, 90] width 238 height 42
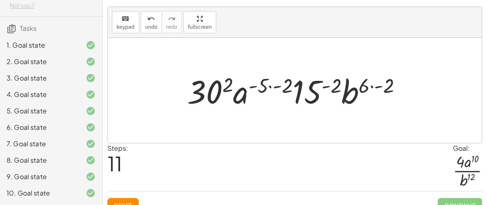
click at [264, 86] on div at bounding box center [298, 90] width 230 height 42
click at [244, 97] on div at bounding box center [298, 90] width 230 height 42
drag, startPoint x: 227, startPoint y: 85, endPoint x: 286, endPoint y: 91, distance: 59.4
click at [286, 91] on div at bounding box center [298, 90] width 230 height 42
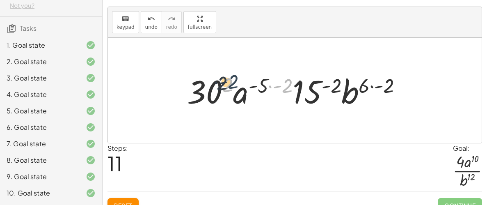
drag, startPoint x: 284, startPoint y: 89, endPoint x: 226, endPoint y: 84, distance: 57.7
click at [226, 84] on div at bounding box center [298, 90] width 230 height 42
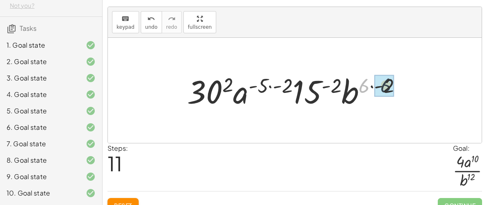
drag, startPoint x: 363, startPoint y: 88, endPoint x: 386, endPoint y: 88, distance: 22.6
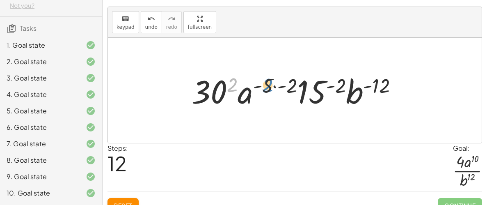
drag, startPoint x: 234, startPoint y: 82, endPoint x: 270, endPoint y: 82, distance: 35.7
click at [270, 82] on div at bounding box center [298, 90] width 221 height 42
drag, startPoint x: 290, startPoint y: 85, endPoint x: 351, endPoint y: 80, distance: 60.6
click at [351, 80] on div at bounding box center [298, 90] width 221 height 42
drag, startPoint x: 377, startPoint y: 86, endPoint x: 228, endPoint y: 84, distance: 148.7
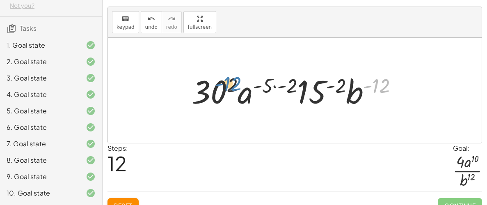
click at [228, 84] on div at bounding box center [298, 90] width 221 height 42
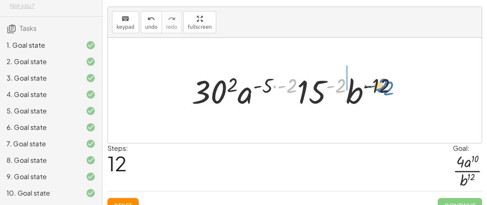
drag, startPoint x: 288, startPoint y: 88, endPoint x: 380, endPoint y: 88, distance: 92.0
click at [380, 88] on div at bounding box center [298, 90] width 221 height 42
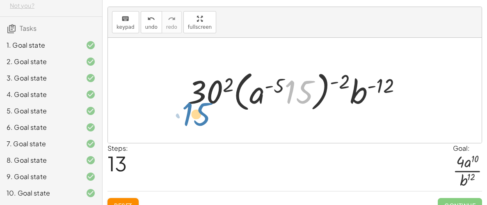
drag, startPoint x: 300, startPoint y: 97, endPoint x: 196, endPoint y: 119, distance: 105.8
click at [196, 119] on div "( · 15 · a ( - 5 ) · 30 · b ( - 6 ) ) ( - 2 ) · 15 ( - 2 ) · a ( · - 5 · - 2 ) …" at bounding box center [295, 90] width 374 height 105
drag, startPoint x: 197, startPoint y: 96, endPoint x: 245, endPoint y: 76, distance: 51.9
click at [245, 76] on div at bounding box center [298, 90] width 229 height 47
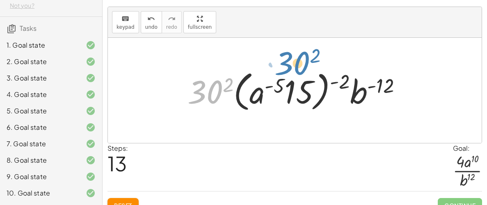
drag, startPoint x: 209, startPoint y: 94, endPoint x: 276, endPoint y: 58, distance: 75.9
click at [276, 58] on div "( · 15 · a ( - 5 ) · 30 · b ( - 6 ) ) ( - 2 ) · 15 ( - 2 ) · a ( · - 5 · - 2 ) …" at bounding box center [295, 90] width 374 height 105
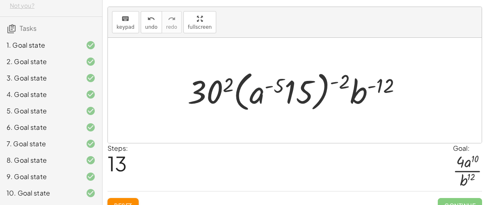
click at [256, 97] on div at bounding box center [298, 90] width 229 height 47
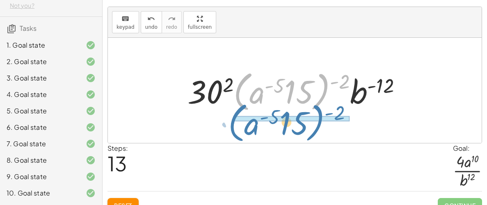
drag, startPoint x: 241, startPoint y: 85, endPoint x: 235, endPoint y: 119, distance: 34.1
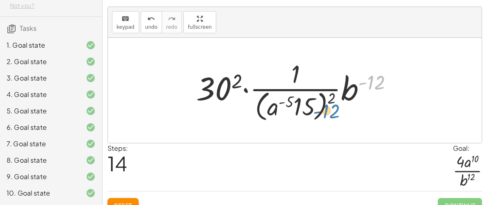
drag, startPoint x: 379, startPoint y: 85, endPoint x: 329, endPoint y: 113, distance: 57.2
click at [329, 113] on div at bounding box center [297, 90] width 211 height 67
drag, startPoint x: 332, startPoint y: 99, endPoint x: 303, endPoint y: 103, distance: 29.6
click at [303, 103] on div at bounding box center [297, 90] width 211 height 67
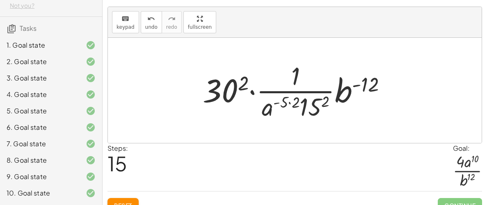
click at [286, 103] on div at bounding box center [298, 90] width 199 height 63
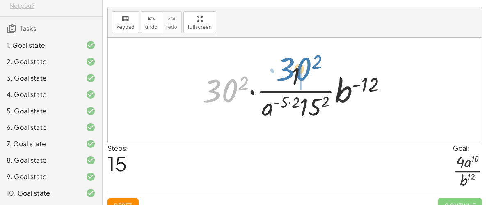
drag, startPoint x: 233, startPoint y: 88, endPoint x: 305, endPoint y: 69, distance: 73.9
click at [305, 69] on div at bounding box center [298, 90] width 199 height 63
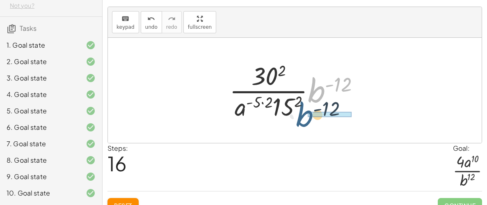
drag, startPoint x: 314, startPoint y: 88, endPoint x: 301, endPoint y: 113, distance: 28.5
click at [301, 113] on div at bounding box center [297, 90] width 145 height 63
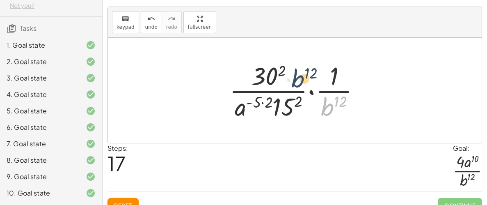
drag, startPoint x: 329, startPoint y: 112, endPoint x: 299, endPoint y: 84, distance: 41.9
click at [299, 84] on div at bounding box center [298, 90] width 146 height 63
drag, startPoint x: 316, startPoint y: 103, endPoint x: 284, endPoint y: 82, distance: 39.1
click at [284, 82] on div at bounding box center [298, 90] width 146 height 63
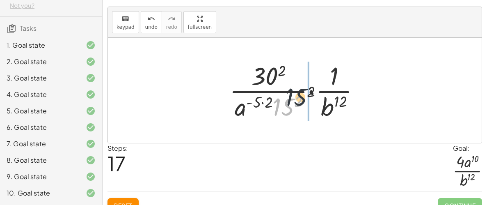
drag, startPoint x: 283, startPoint y: 112, endPoint x: 338, endPoint y: 80, distance: 64.0
click at [338, 80] on div at bounding box center [298, 90] width 146 height 63
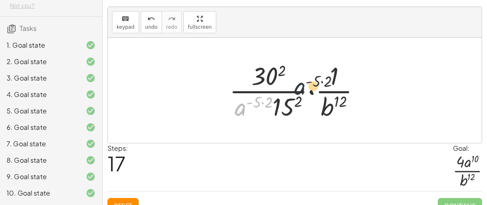
drag, startPoint x: 244, startPoint y: 107, endPoint x: 327, endPoint y: 80, distance: 87.5
click at [327, 80] on div at bounding box center [298, 90] width 146 height 63
drag, startPoint x: 241, startPoint y: 108, endPoint x: 344, endPoint y: 78, distance: 107.0
click at [344, 78] on div at bounding box center [298, 90] width 146 height 63
drag, startPoint x: 241, startPoint y: 110, endPoint x: 292, endPoint y: 76, distance: 61.5
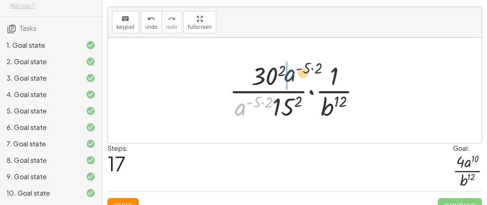
click at [292, 76] on div at bounding box center [298, 90] width 146 height 63
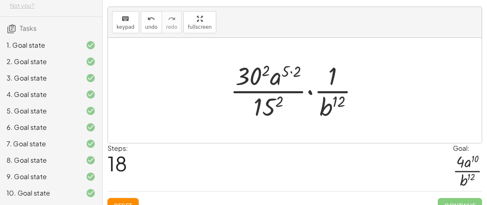
click at [287, 70] on div at bounding box center [298, 90] width 144 height 63
click at [283, 76] on div at bounding box center [298, 90] width 144 height 63
click at [295, 73] on div at bounding box center [298, 90] width 144 height 63
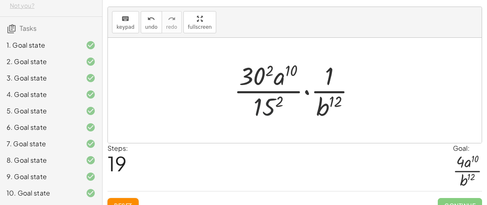
click at [269, 104] on div at bounding box center [298, 90] width 136 height 63
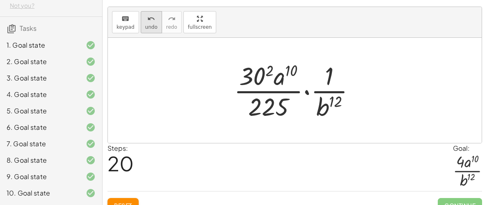
click at [147, 21] on icon "undo" at bounding box center [151, 19] width 8 height 10
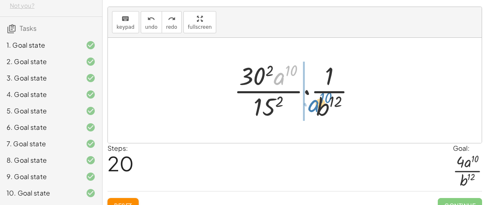
drag, startPoint x: 280, startPoint y: 80, endPoint x: 313, endPoint y: 107, distance: 42.9
click at [313, 107] on div at bounding box center [298, 90] width 136 height 63
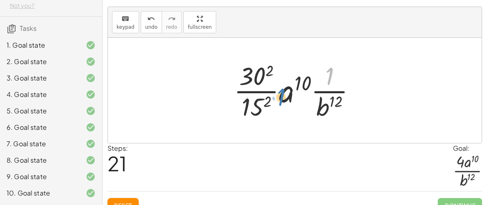
drag, startPoint x: 331, startPoint y: 77, endPoint x: 283, endPoint y: 98, distance: 52.8
click at [283, 98] on div at bounding box center [298, 90] width 137 height 63
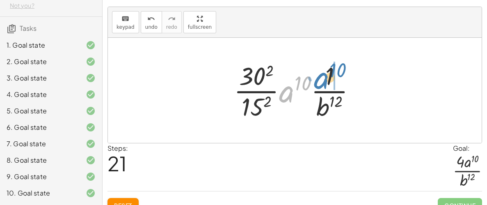
drag, startPoint x: 283, startPoint y: 99, endPoint x: 318, endPoint y: 85, distance: 37.3
click at [318, 85] on div at bounding box center [298, 90] width 137 height 63
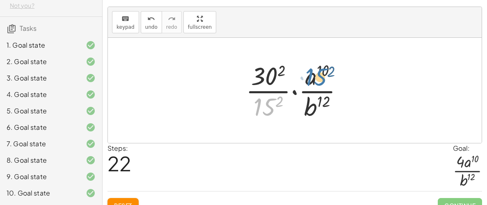
drag, startPoint x: 274, startPoint y: 103, endPoint x: 328, endPoint y: 71, distance: 63.3
click at [328, 71] on div at bounding box center [298, 90] width 113 height 63
click at [265, 98] on div at bounding box center [298, 90] width 113 height 63
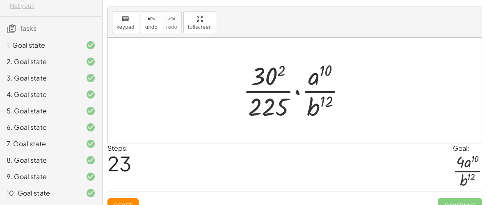
click at [265, 98] on div at bounding box center [298, 90] width 118 height 63
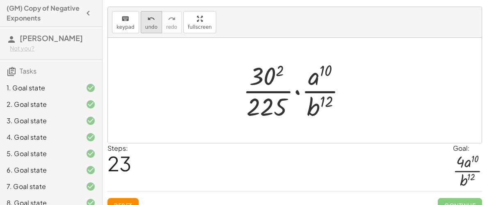
scroll to position [43, 0]
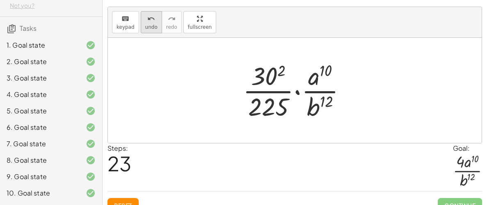
click at [151, 28] on span "undo" at bounding box center [151, 27] width 12 height 6
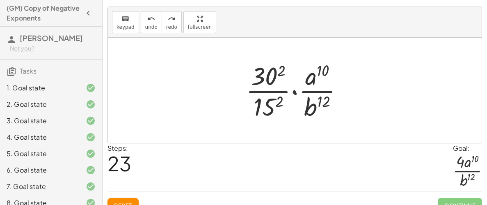
scroll to position [0, 0]
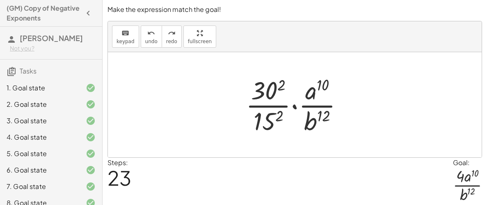
click at [296, 106] on div at bounding box center [298, 104] width 113 height 63
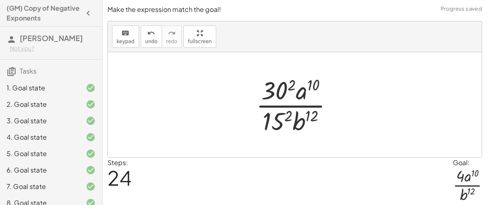
click at [280, 93] on div at bounding box center [298, 104] width 92 height 63
click at [280, 93] on div at bounding box center [298, 104] width 94 height 63
click at [279, 115] on div at bounding box center [298, 104] width 94 height 63
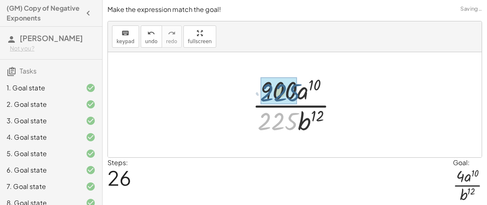
drag, startPoint x: 279, startPoint y: 117, endPoint x: 282, endPoint y: 86, distance: 31.3
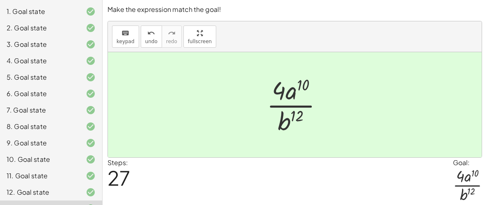
scroll to position [140, 0]
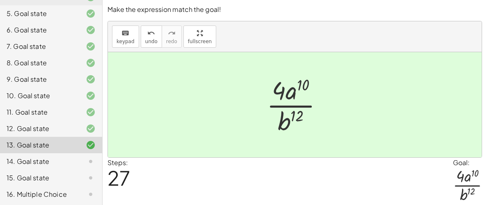
click at [40, 158] on div "14. Goal state" at bounding box center [40, 161] width 66 height 10
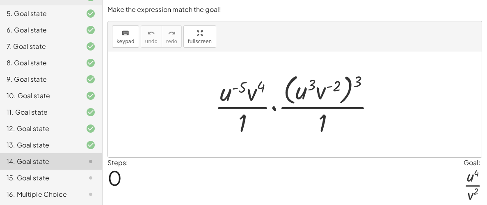
click at [28, 140] on div "13. Goal state" at bounding box center [40, 145] width 66 height 10
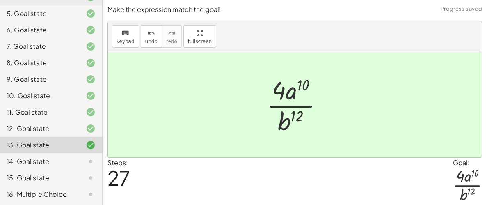
click at [46, 164] on div "14. Goal state" at bounding box center [40, 161] width 66 height 10
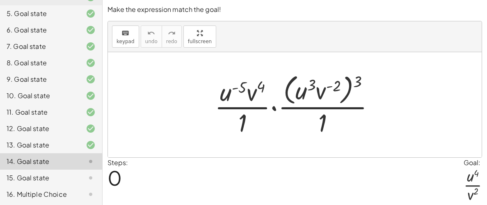
click at [242, 90] on div at bounding box center [298, 104] width 175 height 67
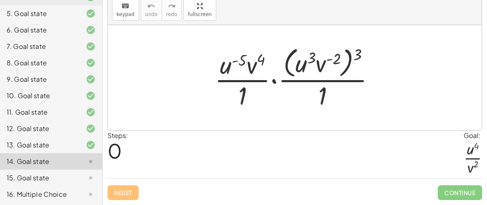
click at [219, 60] on div at bounding box center [298, 77] width 175 height 67
drag, startPoint x: 356, startPoint y: 56, endPoint x: 336, endPoint y: 59, distance: 20.3
click at [336, 59] on div at bounding box center [298, 77] width 175 height 67
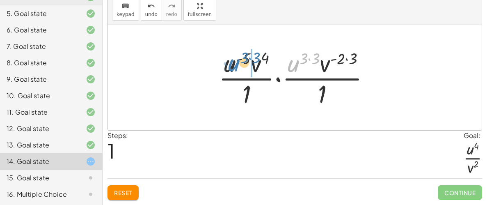
drag, startPoint x: 299, startPoint y: 62, endPoint x: 238, endPoint y: 62, distance: 60.4
click at [238, 62] on div at bounding box center [298, 77] width 166 height 63
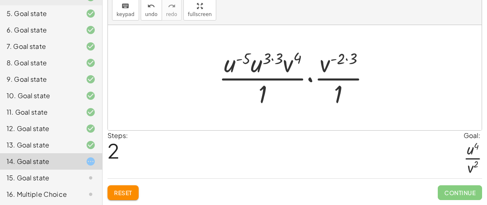
click at [272, 57] on div at bounding box center [298, 77] width 166 height 63
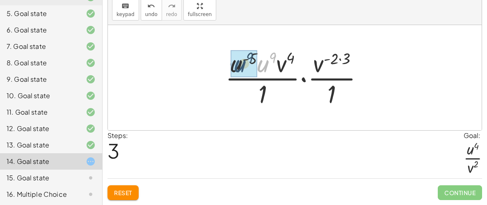
drag, startPoint x: 264, startPoint y: 65, endPoint x: 240, endPoint y: 64, distance: 23.8
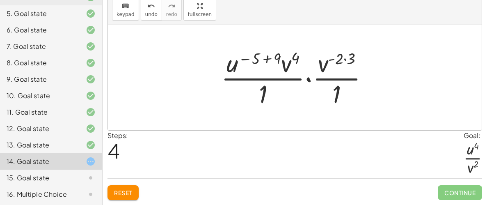
click at [267, 57] on div at bounding box center [298, 77] width 162 height 63
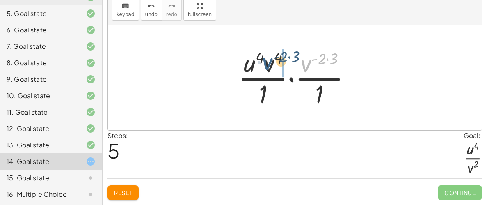
drag, startPoint x: 307, startPoint y: 71, endPoint x: 264, endPoint y: 69, distance: 43.2
click at [264, 69] on div at bounding box center [298, 77] width 128 height 63
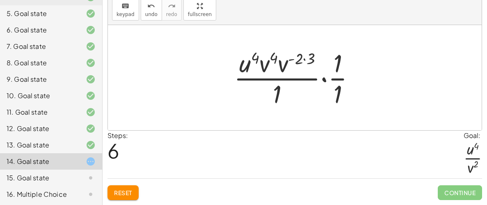
click at [311, 61] on div at bounding box center [298, 77] width 136 height 63
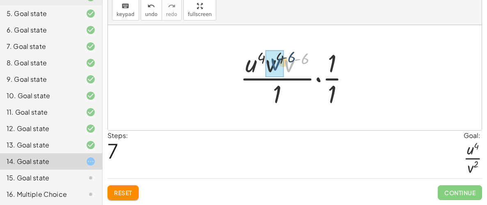
drag, startPoint x: 291, startPoint y: 65, endPoint x: 274, endPoint y: 62, distance: 16.7
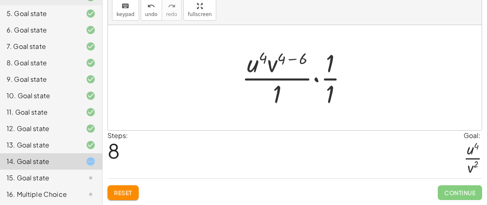
click at [305, 58] on div at bounding box center [298, 77] width 121 height 63
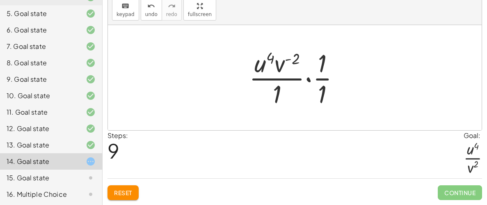
click at [290, 59] on div at bounding box center [298, 77] width 106 height 63
click at [320, 79] on div at bounding box center [298, 77] width 106 height 63
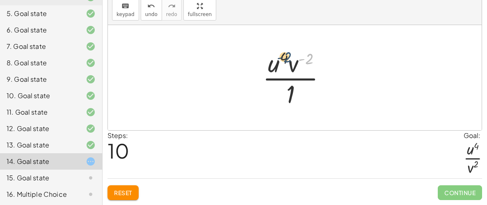
drag, startPoint x: 313, startPoint y: 60, endPoint x: 290, endPoint y: 57, distance: 22.7
click at [290, 57] on div at bounding box center [298, 77] width 78 height 63
drag, startPoint x: 298, startPoint y: 68, endPoint x: 282, endPoint y: 92, distance: 28.9
click at [282, 92] on div at bounding box center [298, 77] width 78 height 63
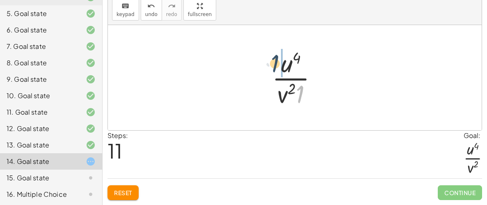
drag, startPoint x: 305, startPoint y: 93, endPoint x: 278, endPoint y: 62, distance: 41.6
click at [278, 62] on div at bounding box center [298, 77] width 60 height 63
click at [278, 62] on div at bounding box center [298, 77] width 62 height 63
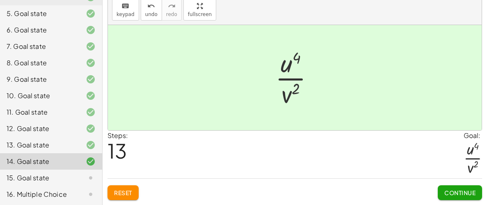
click at [456, 184] on div "Continue" at bounding box center [460, 189] width 44 height 21
click at [455, 193] on span "Continue" at bounding box center [460, 192] width 31 height 7
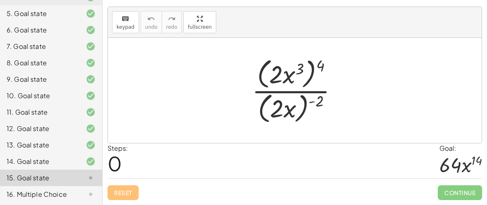
scroll to position [14, 0]
drag, startPoint x: 319, startPoint y: 65, endPoint x: 301, endPoint y: 70, distance: 19.1
click at [301, 70] on div at bounding box center [298, 90] width 101 height 71
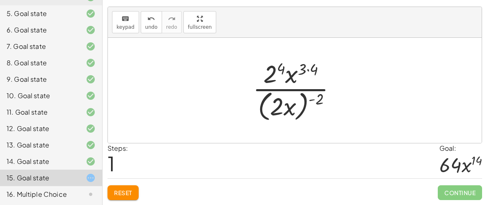
drag, startPoint x: 317, startPoint y: 91, endPoint x: 278, endPoint y: 98, distance: 39.6
click at [278, 98] on div at bounding box center [298, 90] width 99 height 67
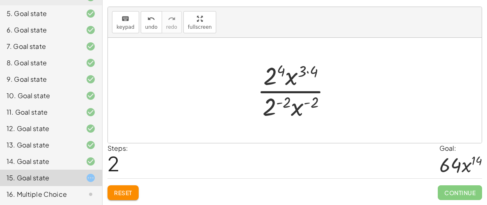
click at [279, 101] on div at bounding box center [297, 90] width 89 height 63
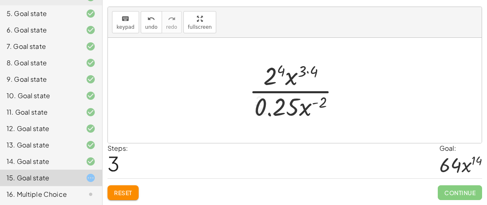
click at [280, 73] on div at bounding box center [298, 90] width 106 height 63
click at [311, 70] on div at bounding box center [298, 90] width 106 height 63
click at [318, 98] on div at bounding box center [298, 90] width 106 height 63
click at [319, 101] on div at bounding box center [298, 90] width 106 height 63
click at [313, 103] on div at bounding box center [298, 90] width 106 height 63
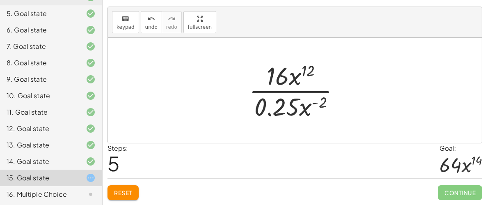
click at [324, 101] on div at bounding box center [298, 90] width 106 height 63
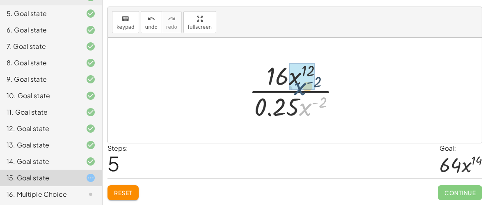
drag, startPoint x: 306, startPoint y: 108, endPoint x: 300, endPoint y: 85, distance: 23.4
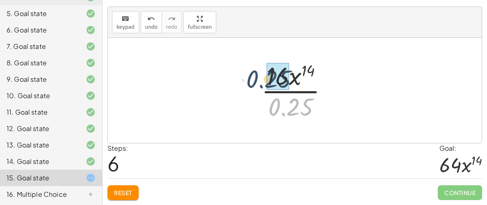
drag, startPoint x: 304, startPoint y: 108, endPoint x: 282, endPoint y: 80, distance: 36.0
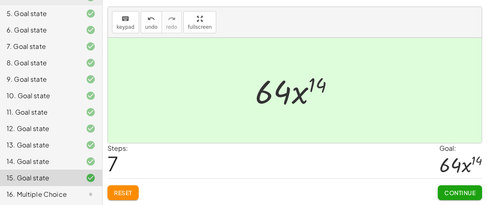
click at [445, 186] on button "Continue" at bounding box center [460, 192] width 44 height 15
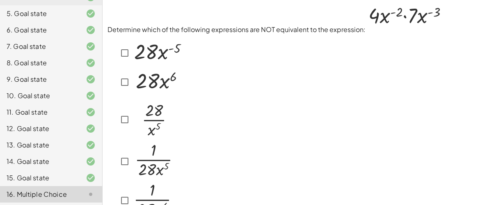
scroll to position [5, 0]
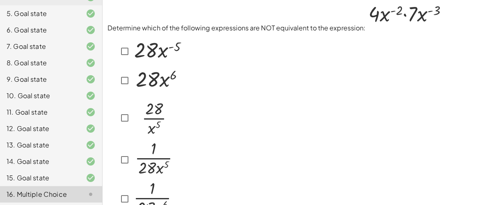
click at [159, 90] on img at bounding box center [157, 79] width 51 height 26
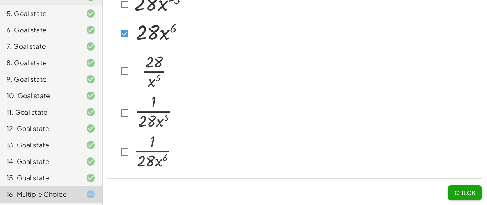
click at [453, 188] on button "Check" at bounding box center [465, 192] width 34 height 15
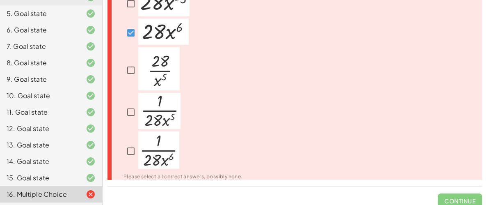
click at [165, 79] on img at bounding box center [158, 68] width 41 height 43
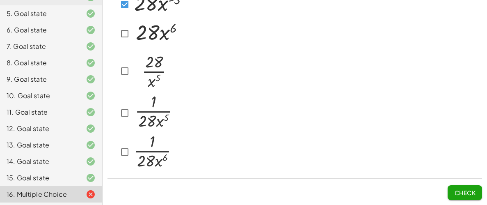
click at [478, 200] on div "Determine which of the following expressions are NOT equivalent to the expressi…" at bounding box center [295, 77] width 385 height 256
click at [462, 186] on button "Check" at bounding box center [465, 192] width 34 height 15
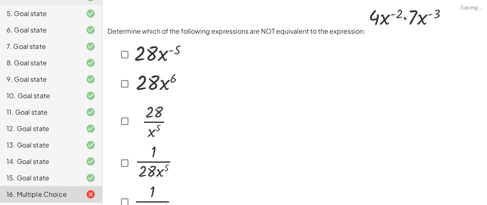
scroll to position [0, 0]
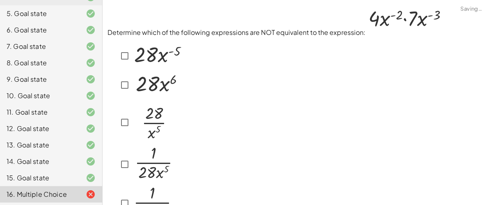
click at [146, 127] on img at bounding box center [152, 120] width 41 height 43
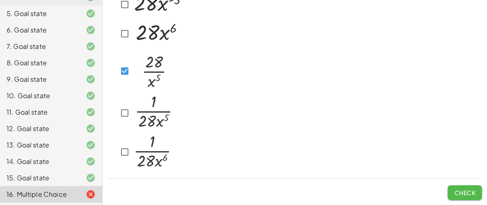
click at [460, 190] on span "Check" at bounding box center [465, 192] width 21 height 7
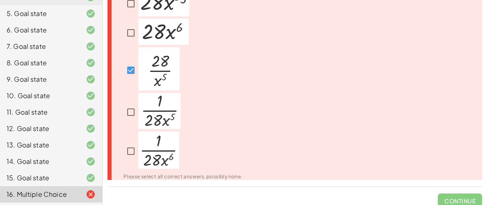
click at [156, 74] on img at bounding box center [158, 68] width 41 height 43
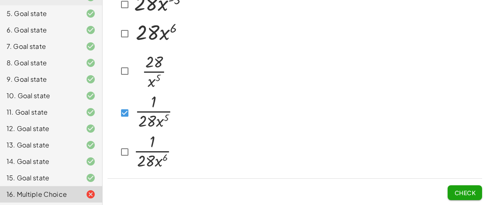
click at [456, 198] on button "Check" at bounding box center [465, 192] width 34 height 15
click at [472, 186] on button "Check" at bounding box center [465, 192] width 34 height 15
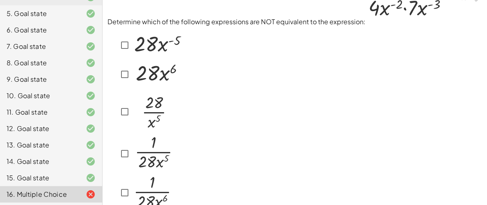
scroll to position [12, 0]
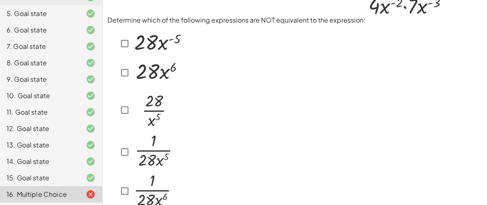
click at [147, 152] on img at bounding box center [153, 151] width 42 height 36
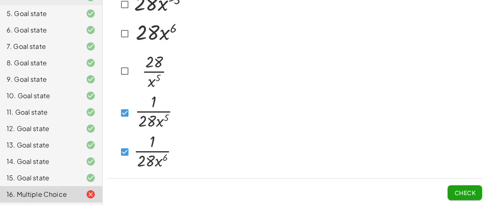
click at [455, 190] on span "Check" at bounding box center [465, 192] width 21 height 7
click at [473, 195] on span "Check" at bounding box center [465, 192] width 21 height 7
click at [115, 114] on div at bounding box center [146, 113] width 76 height 39
click at [470, 188] on button "Check" at bounding box center [465, 192] width 34 height 15
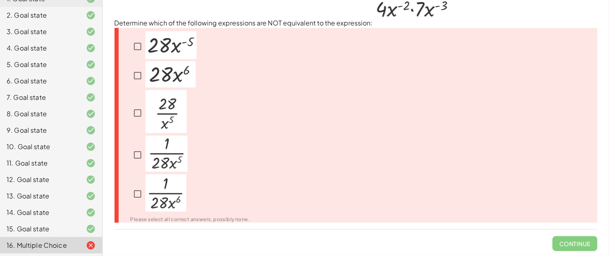
scroll to position [2, 0]
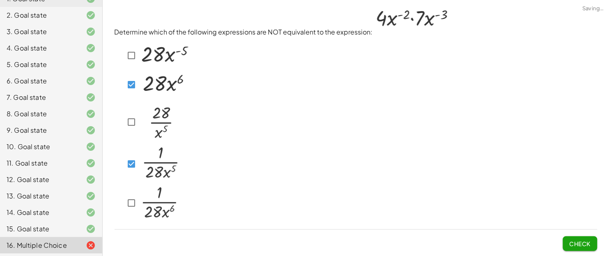
click at [129, 191] on div at bounding box center [152, 203] width 56 height 40
click at [487, 205] on button "Check" at bounding box center [580, 243] width 34 height 15
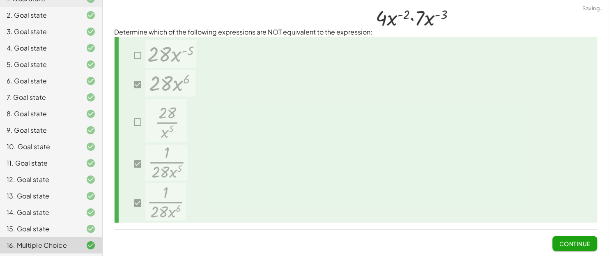
click at [487, 205] on span "Continue" at bounding box center [574, 243] width 31 height 7
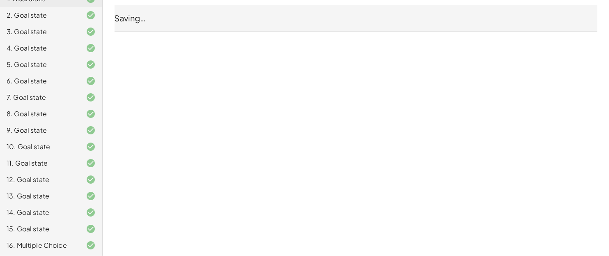
scroll to position [0, 0]
